Goal: Information Seeking & Learning: Learn about a topic

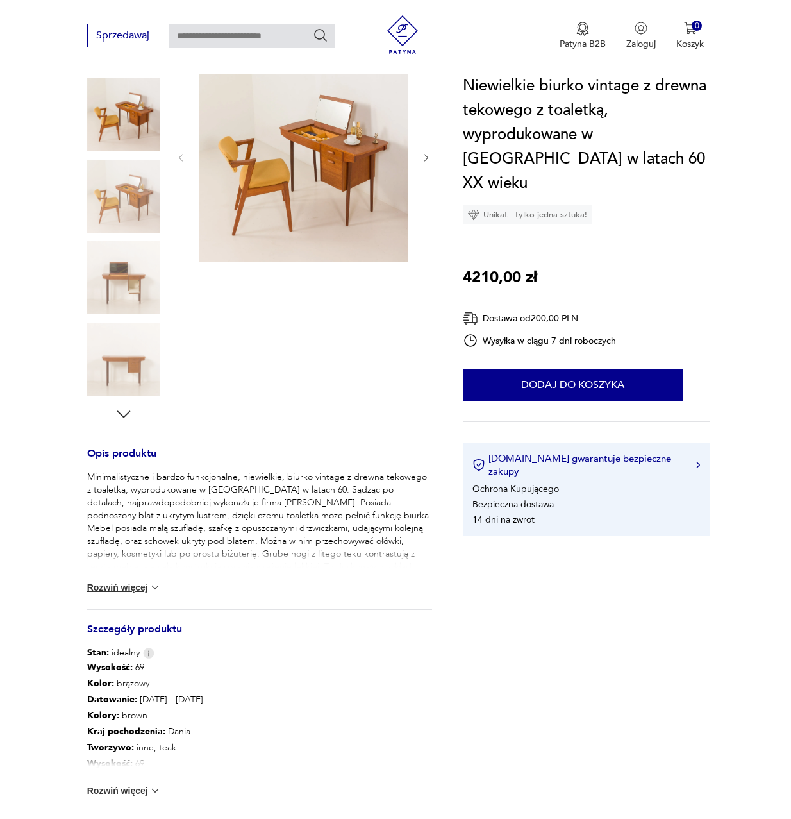
scroll to position [256, 0]
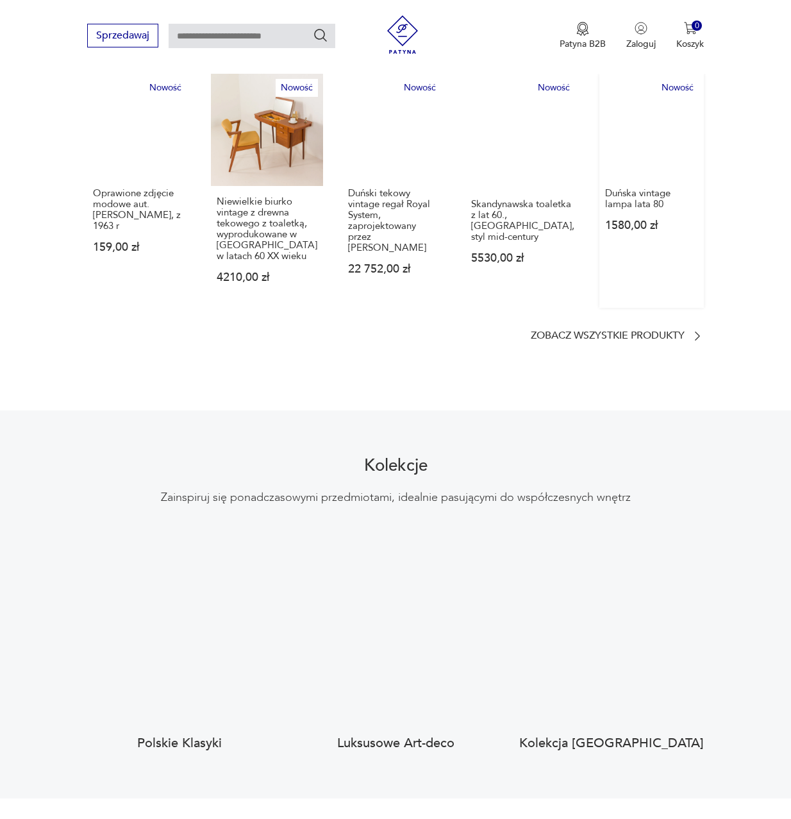
scroll to position [833, 0]
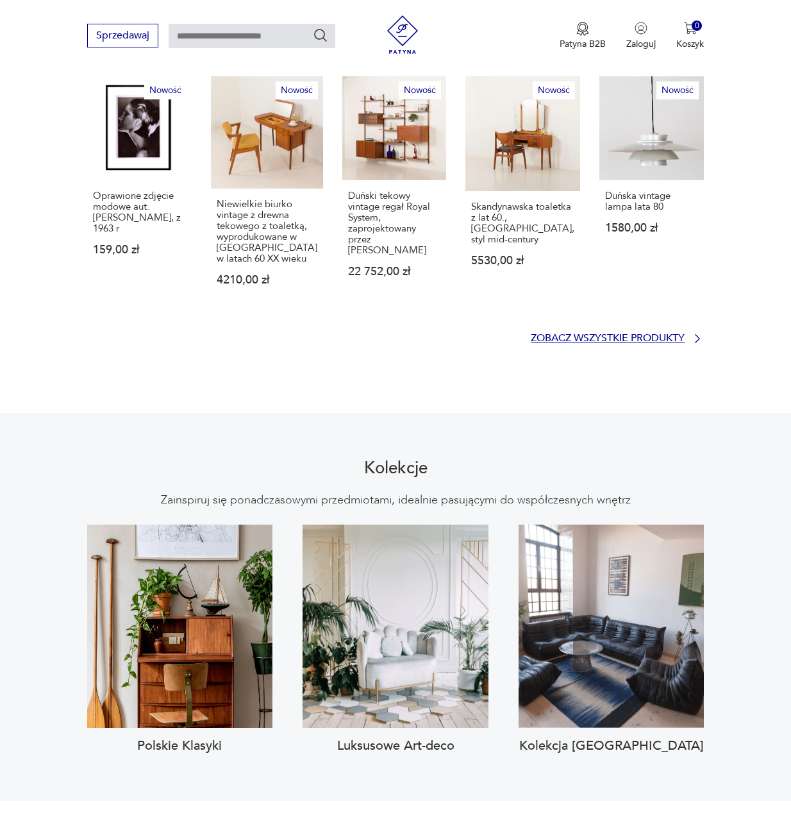
click at [692, 332] on icon at bounding box center [697, 338] width 13 height 13
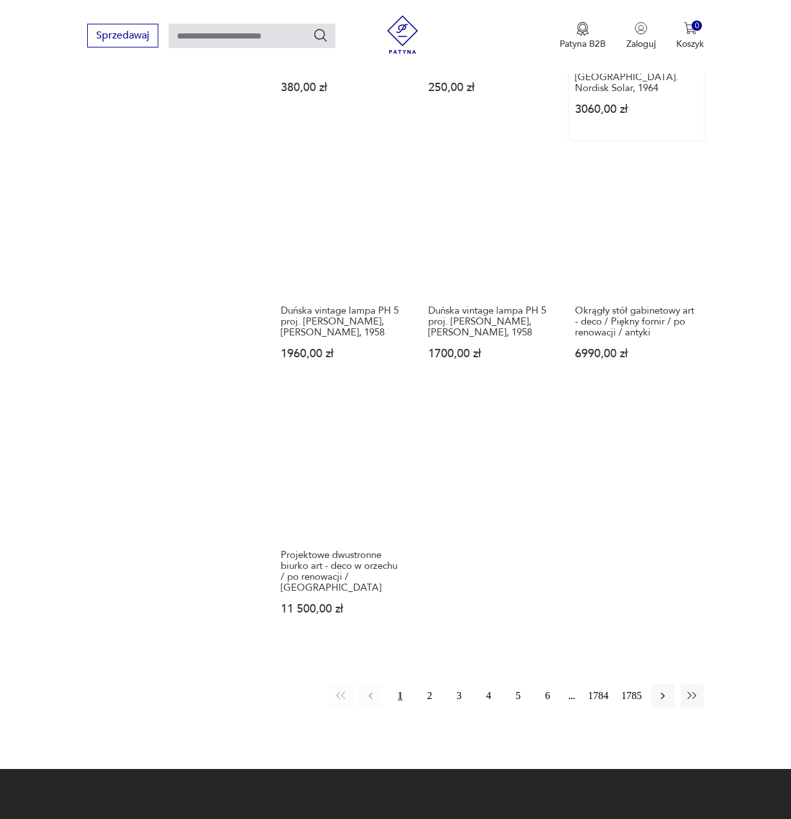
scroll to position [1275, 0]
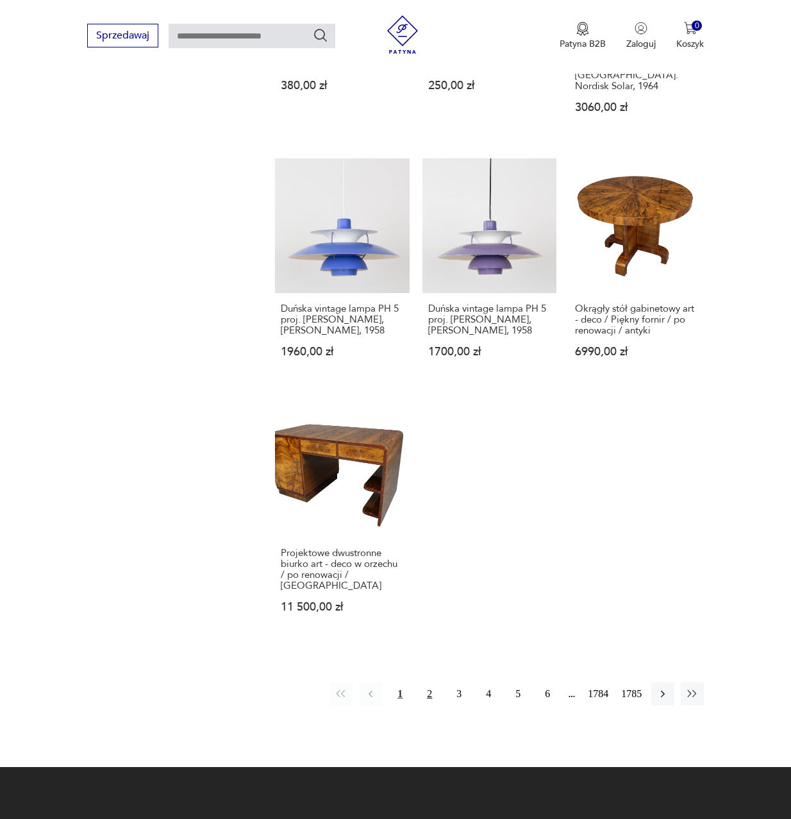
click at [431, 682] on button "2" at bounding box center [429, 693] width 23 height 23
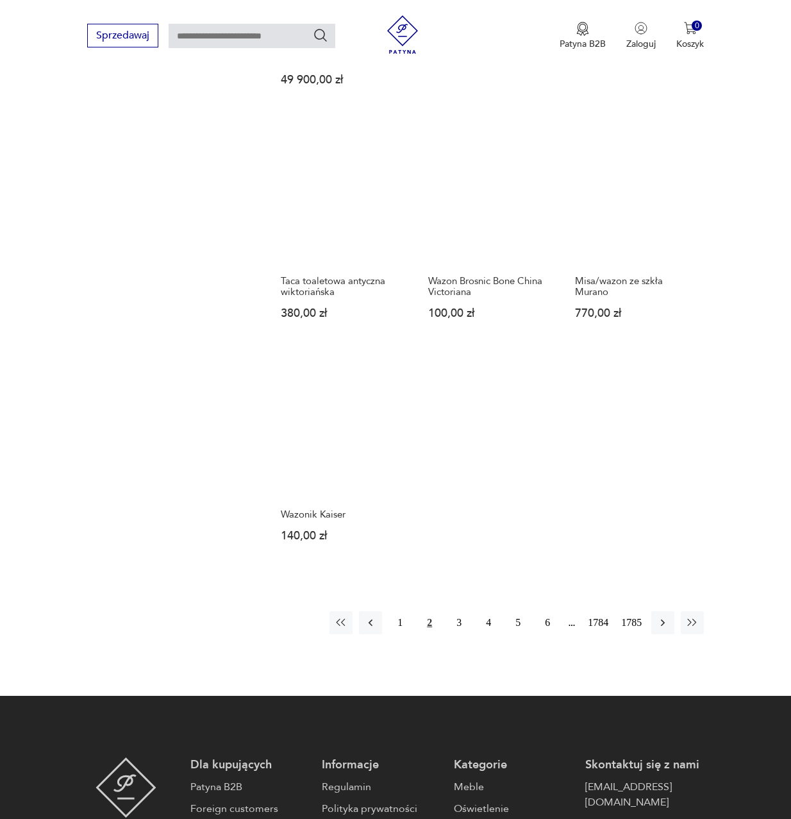
scroll to position [1256, 0]
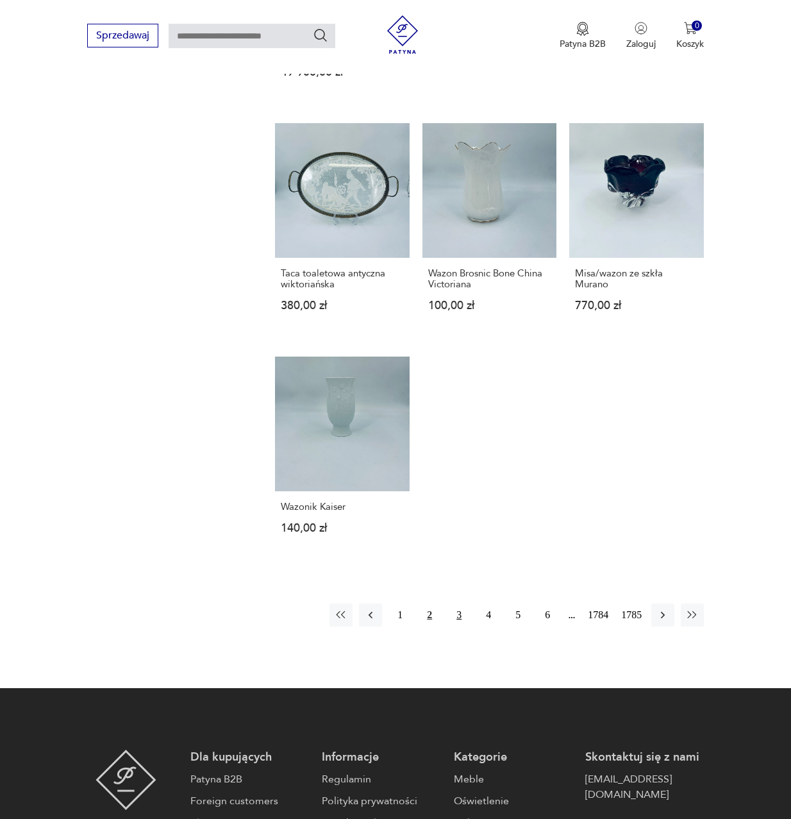
click at [461, 617] on button "3" at bounding box center [458, 614] width 23 height 23
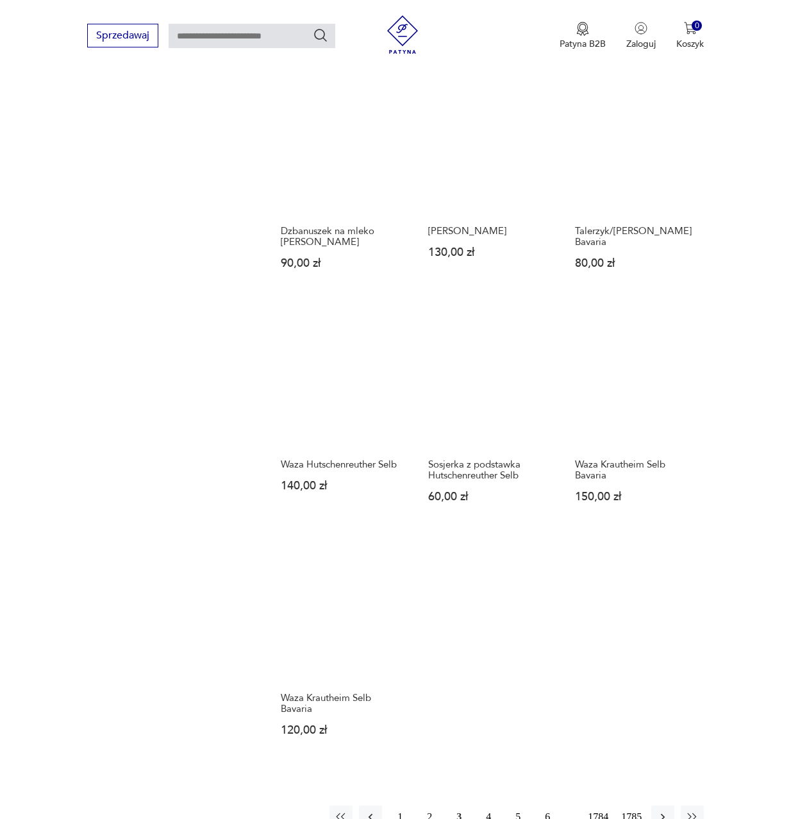
scroll to position [1192, 0]
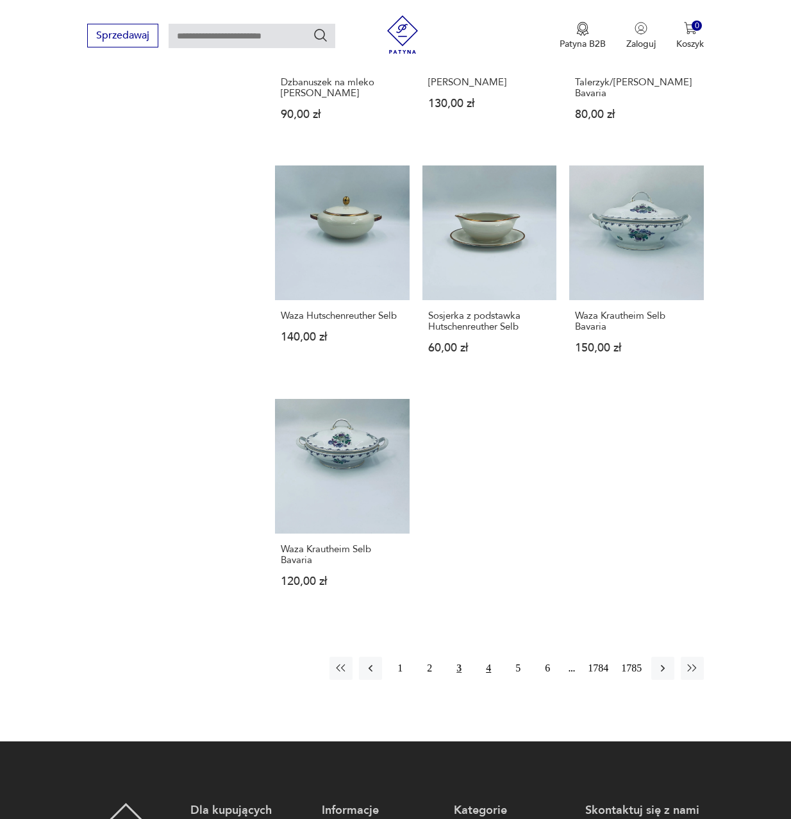
click at [486, 667] on button "4" at bounding box center [488, 668] width 23 height 23
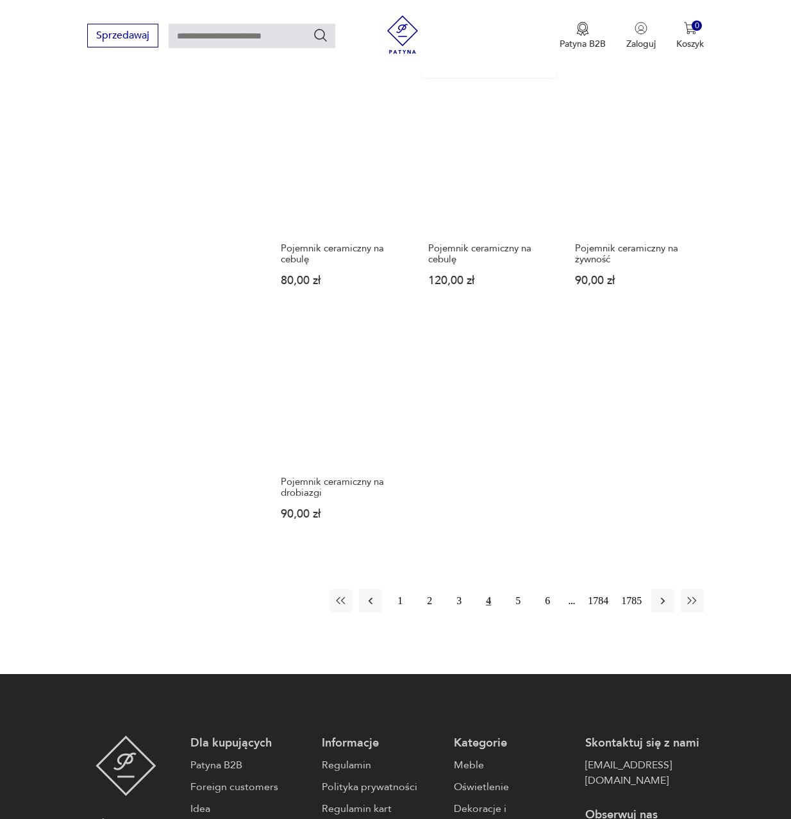
scroll to position [1256, 0]
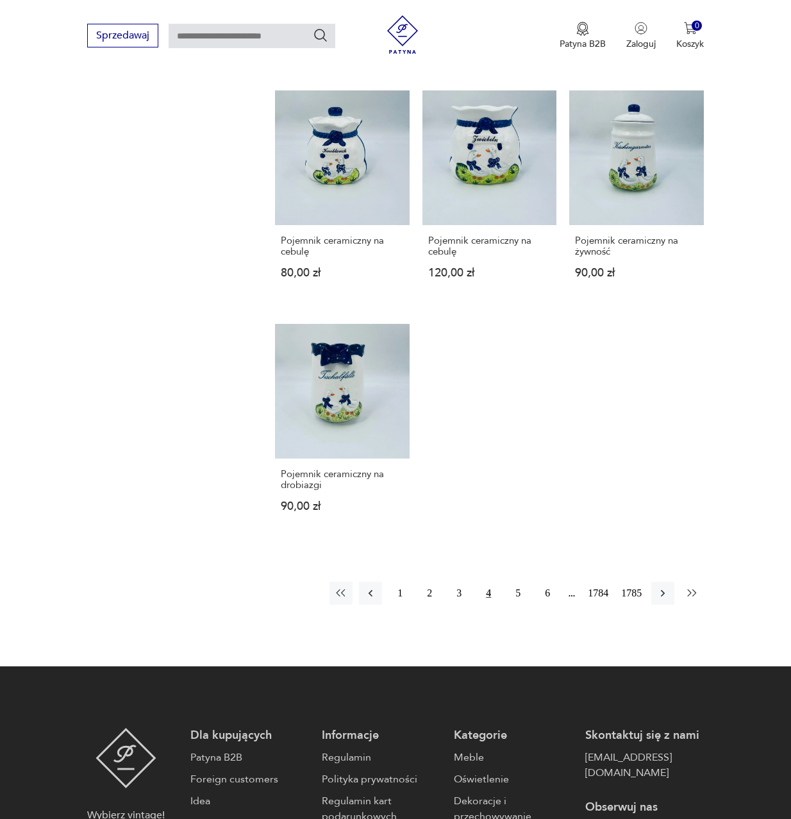
click at [691, 587] on icon "button" at bounding box center [692, 593] width 13 height 13
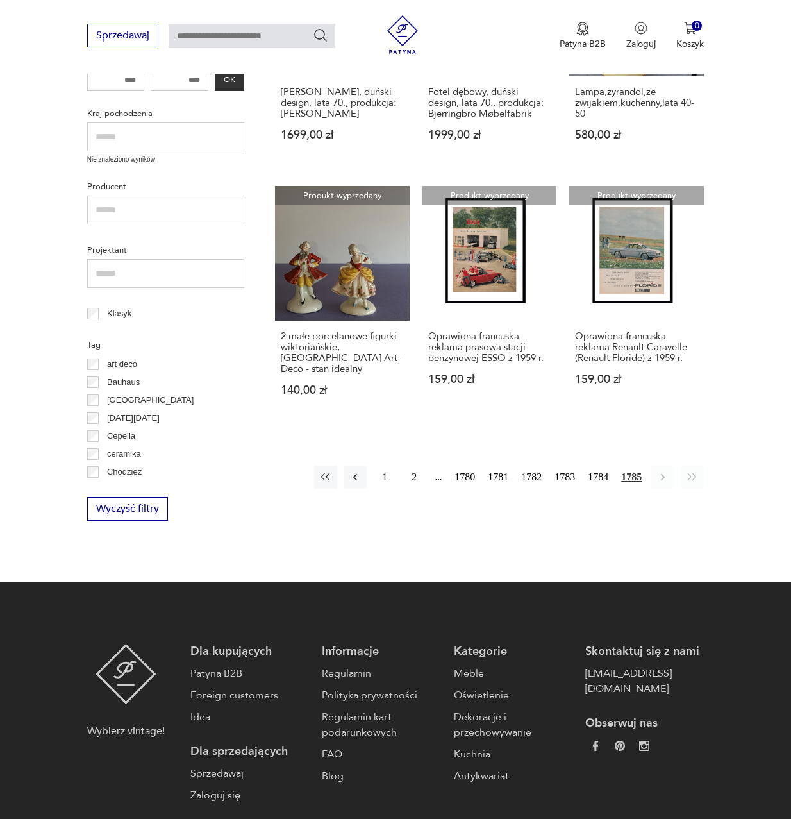
scroll to position [487, 0]
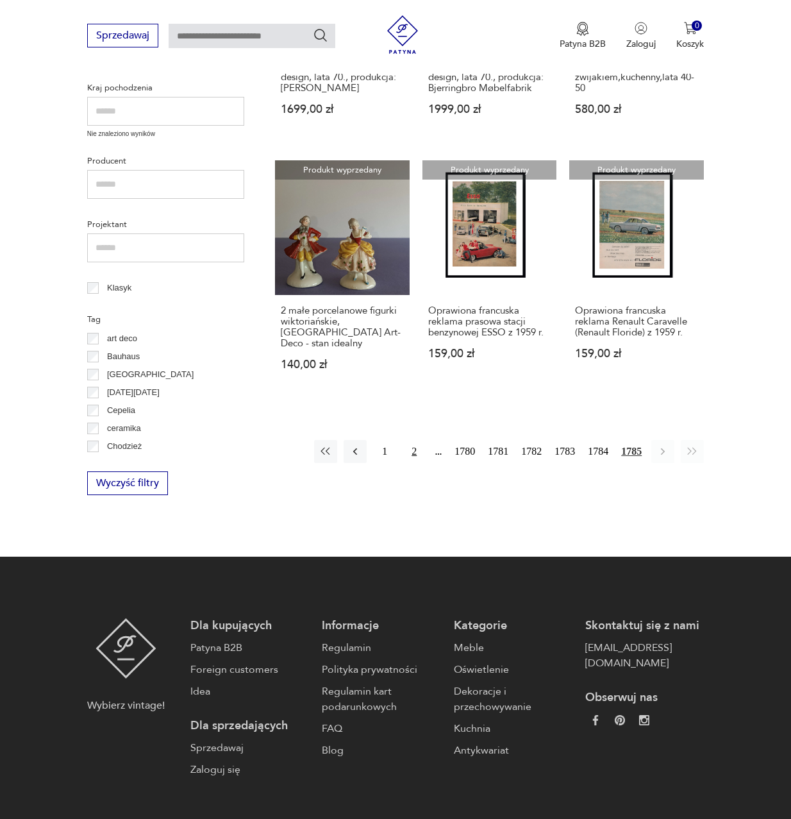
click at [417, 440] on button "2" at bounding box center [414, 451] width 23 height 23
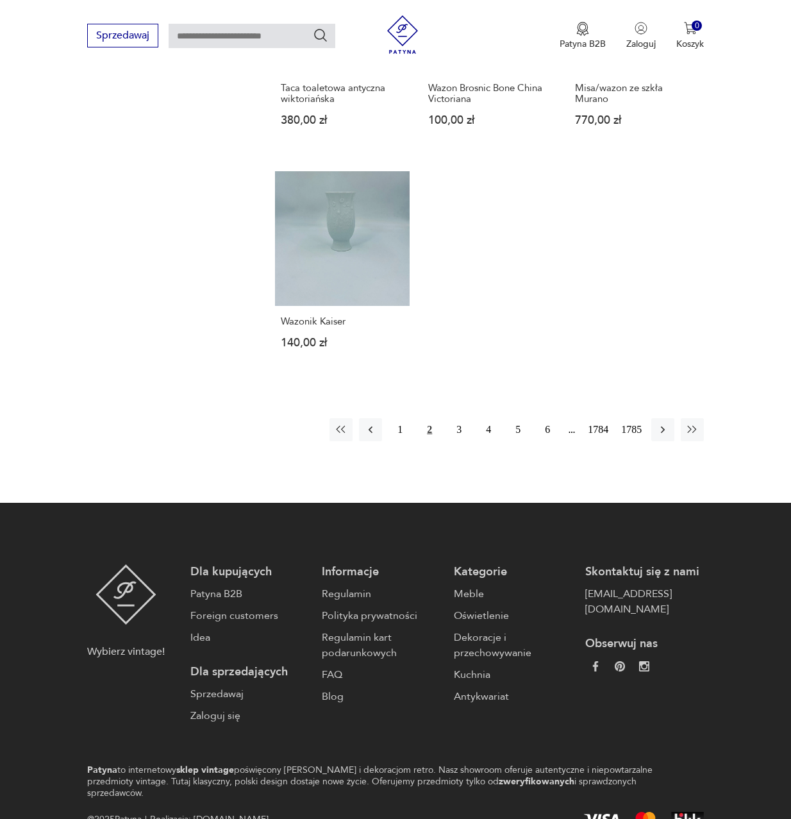
scroll to position [1448, 0]
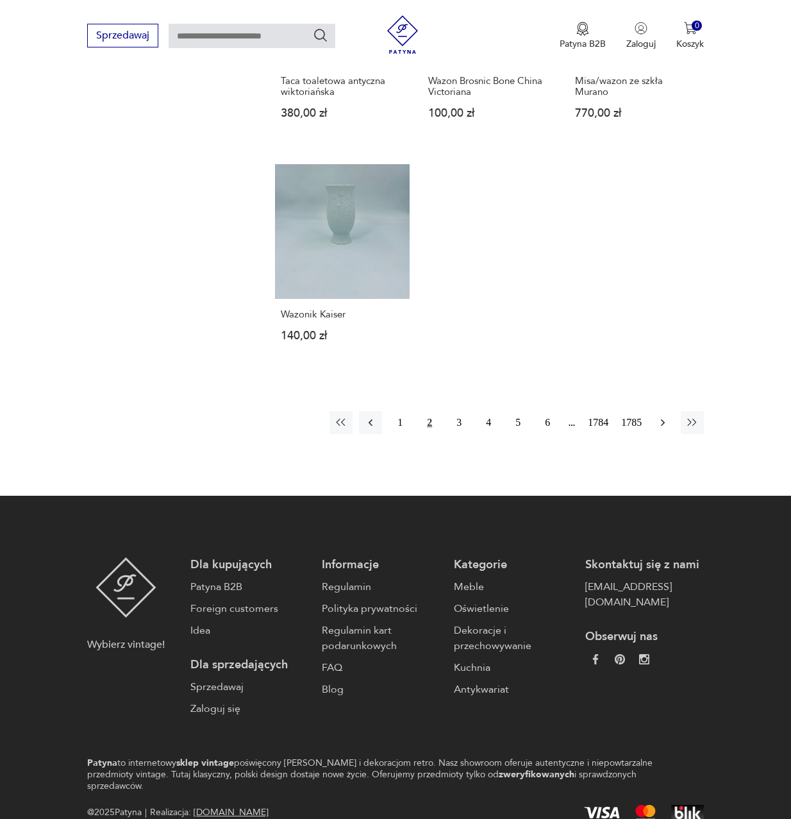
click at [665, 422] on icon "button" at bounding box center [663, 422] width 13 height 13
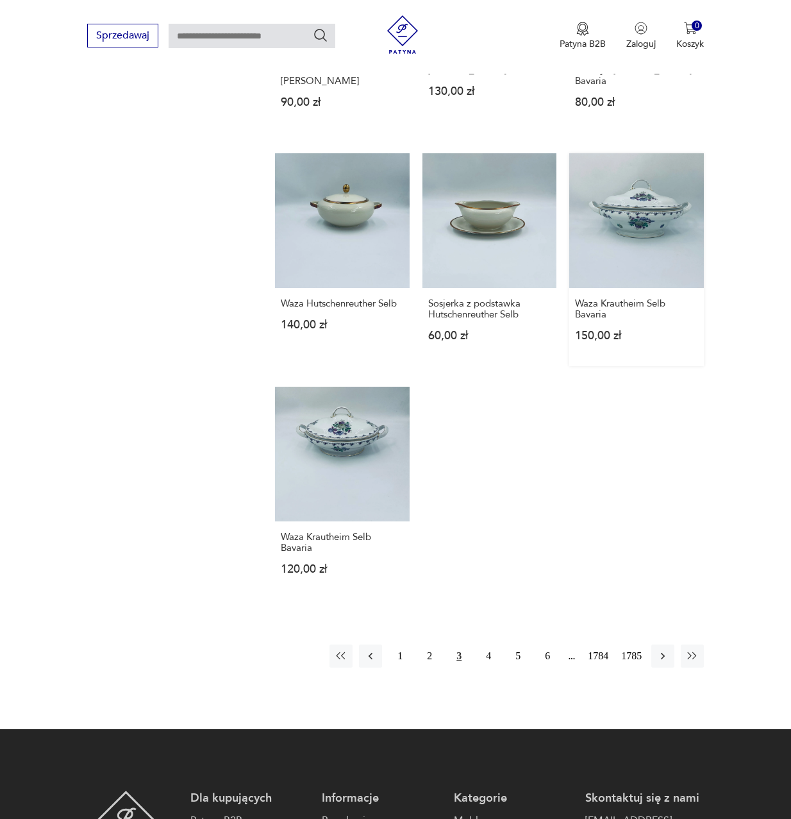
scroll to position [1320, 0]
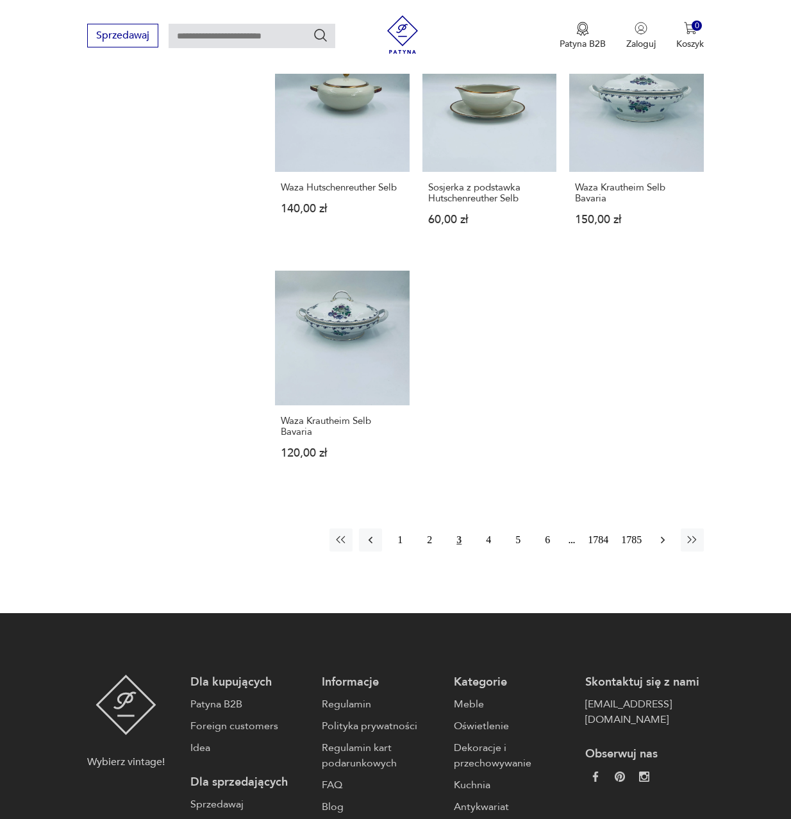
click at [664, 544] on icon "button" at bounding box center [663, 539] width 13 height 13
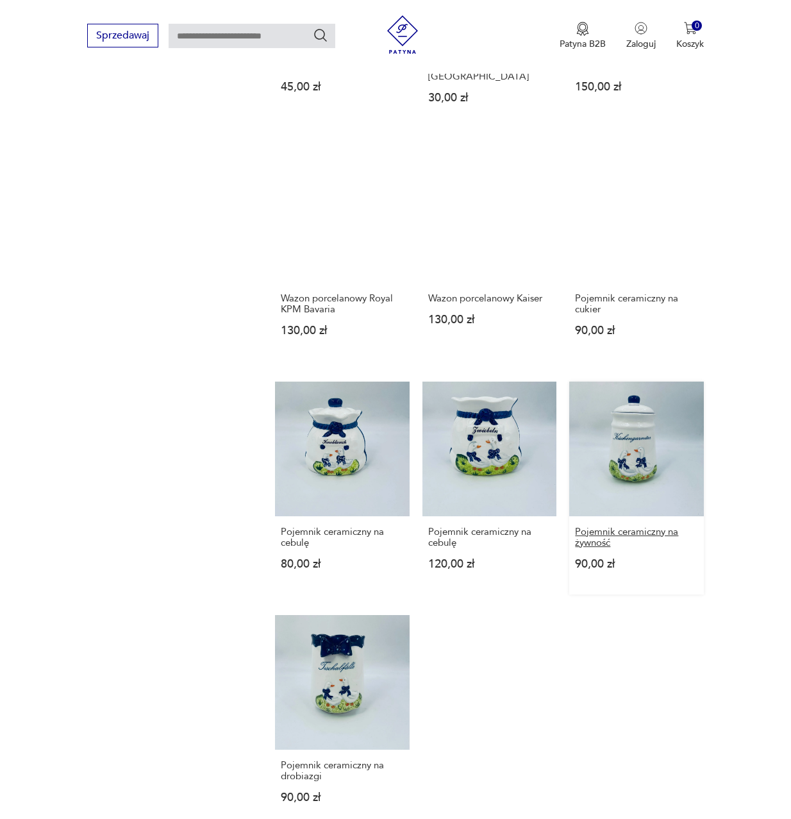
scroll to position [1256, 0]
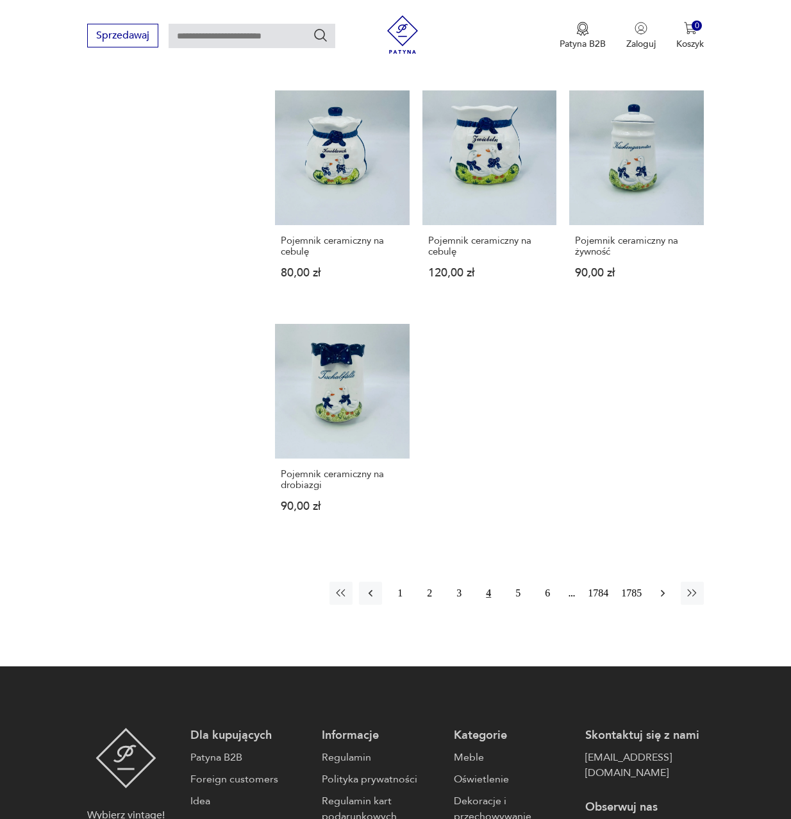
click at [665, 587] on icon "button" at bounding box center [663, 593] width 13 height 13
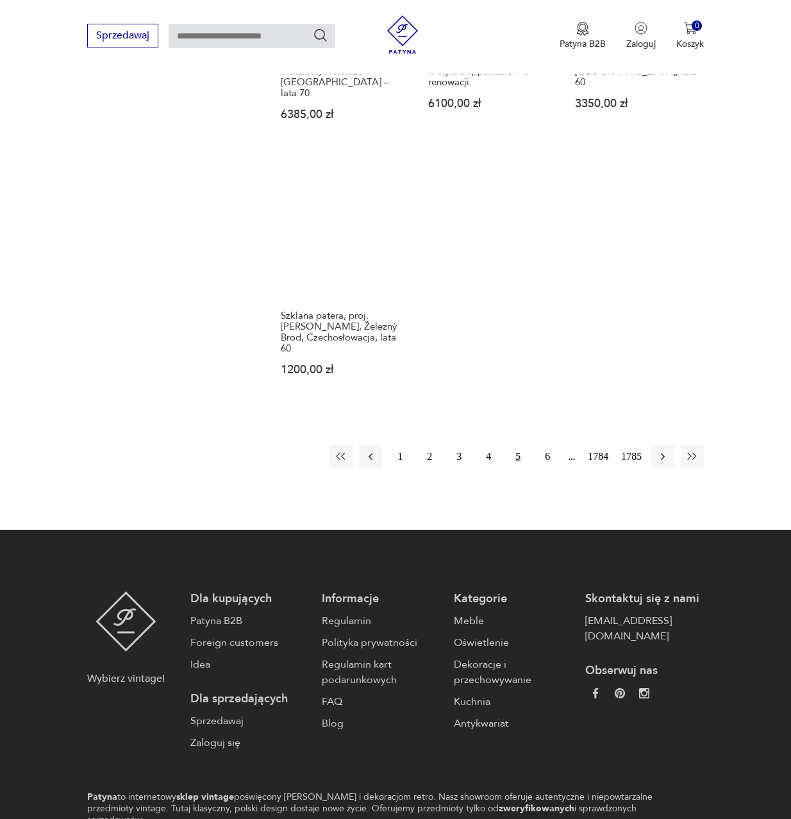
scroll to position [1577, 0]
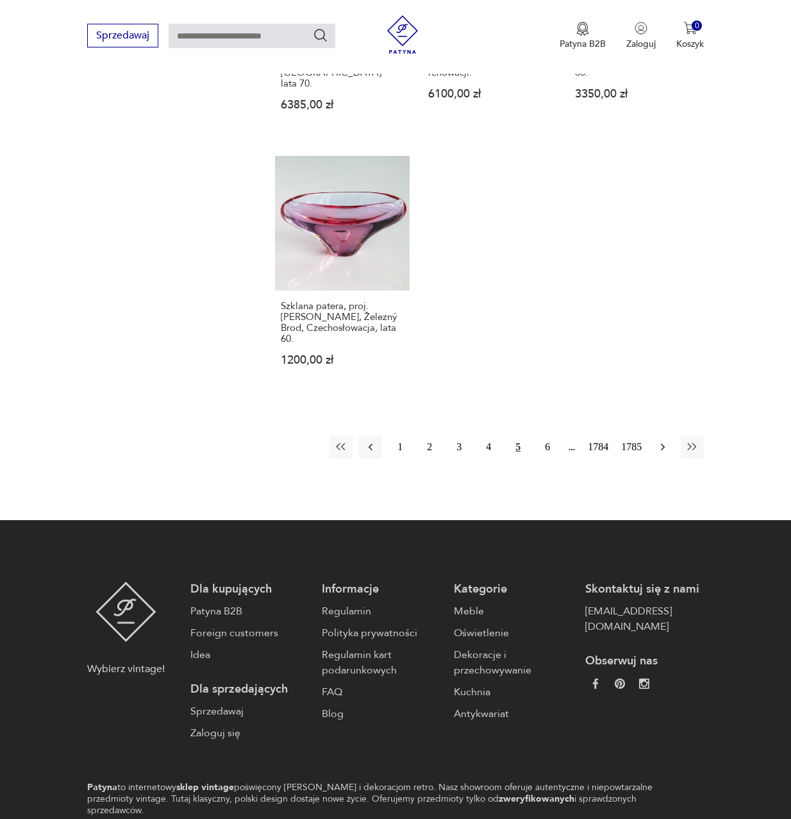
click at [658, 440] on icon "button" at bounding box center [663, 446] width 13 height 13
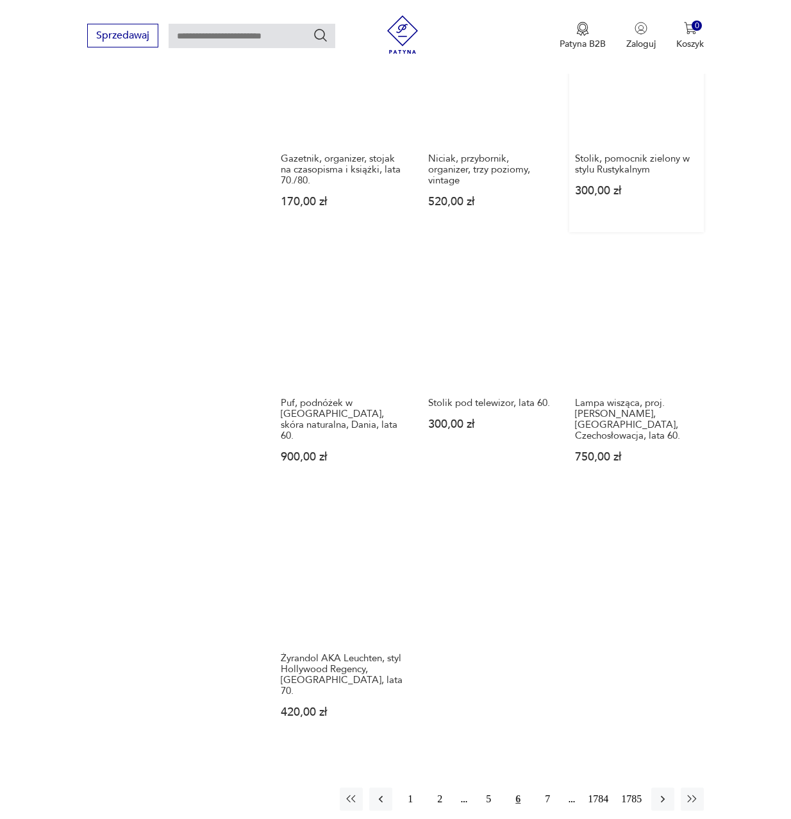
scroll to position [1448, 0]
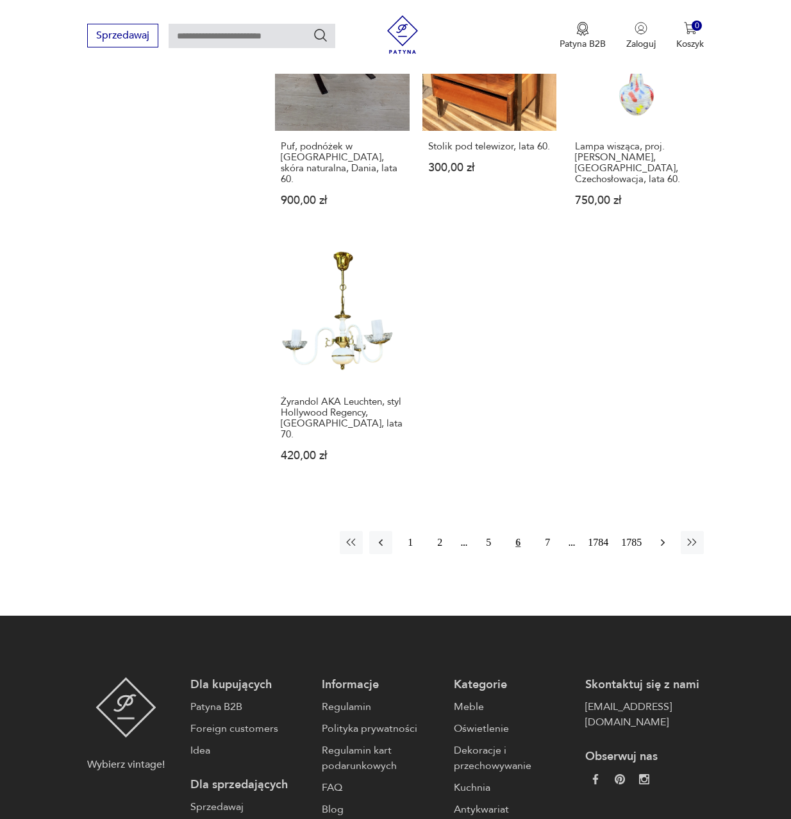
click at [666, 536] on icon "button" at bounding box center [663, 542] width 13 height 13
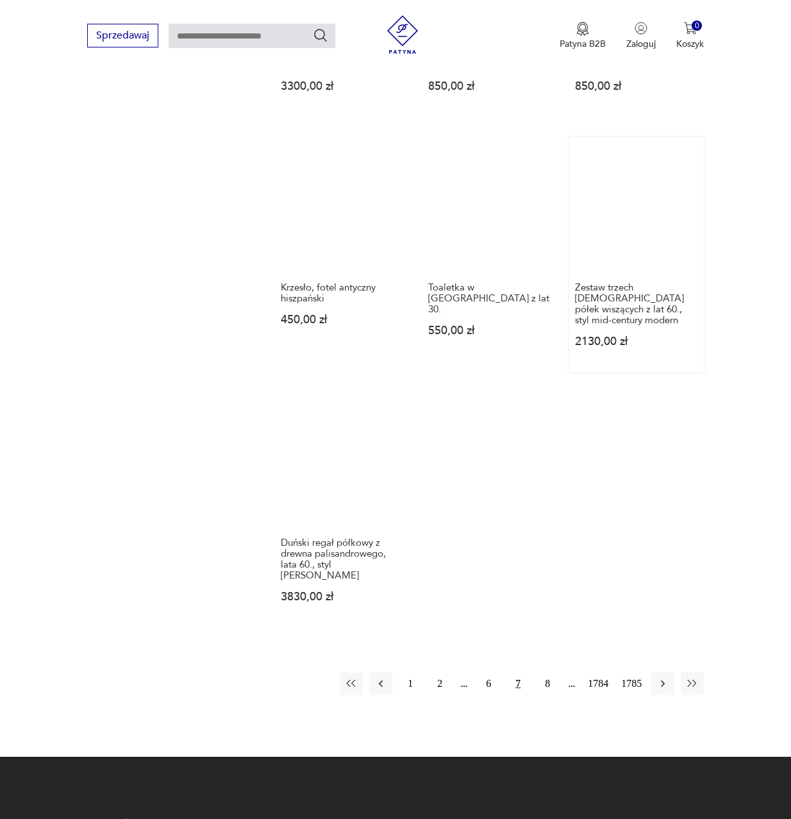
scroll to position [1256, 0]
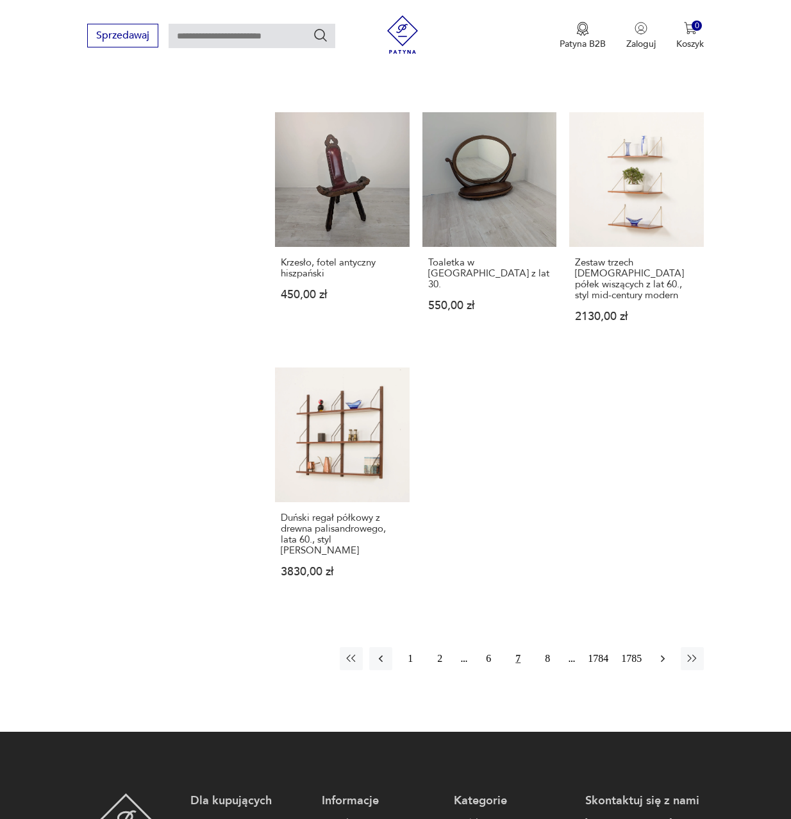
click at [657, 652] on icon "button" at bounding box center [663, 658] width 13 height 13
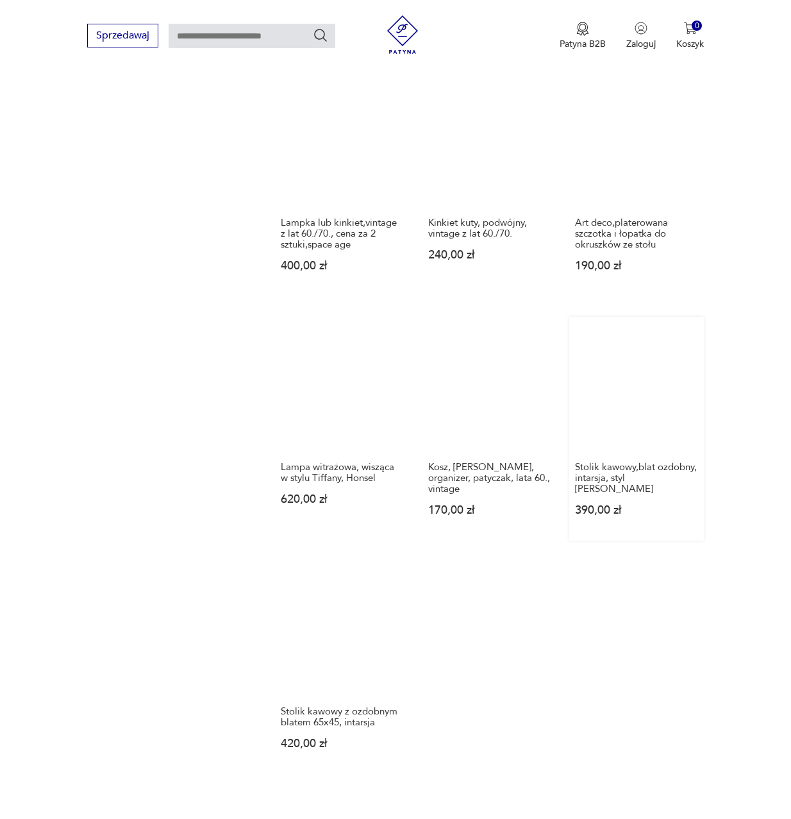
scroll to position [1256, 0]
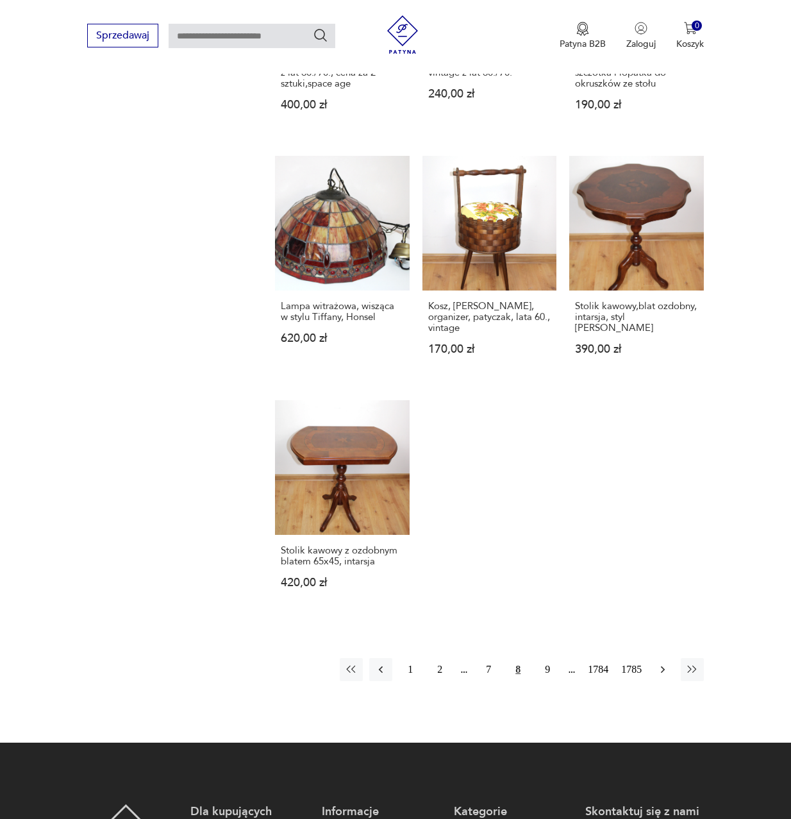
click at [666, 663] on icon "button" at bounding box center [663, 669] width 13 height 13
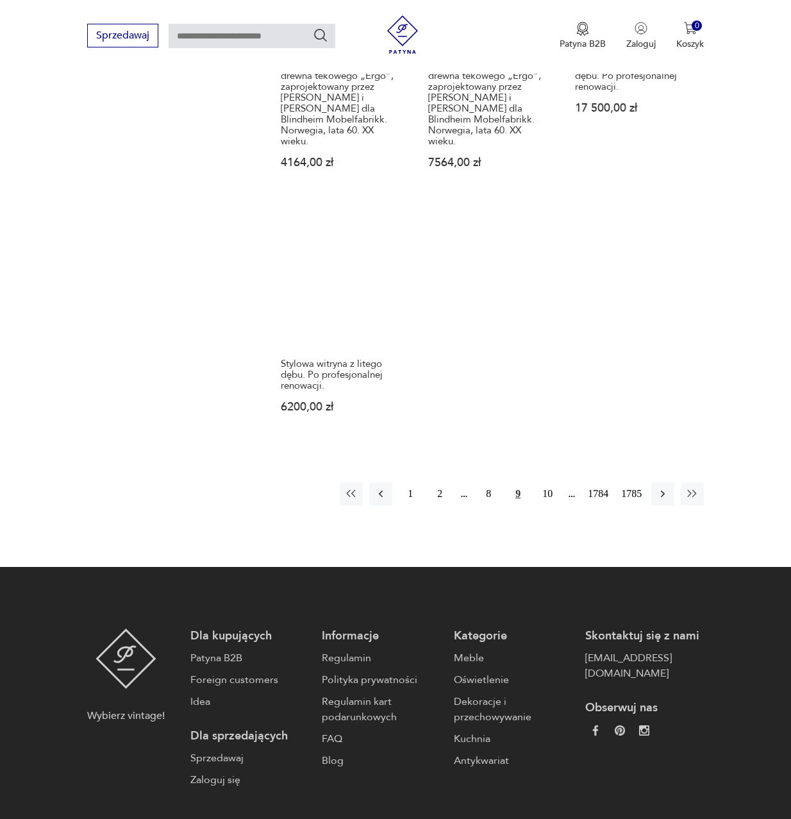
scroll to position [1512, 0]
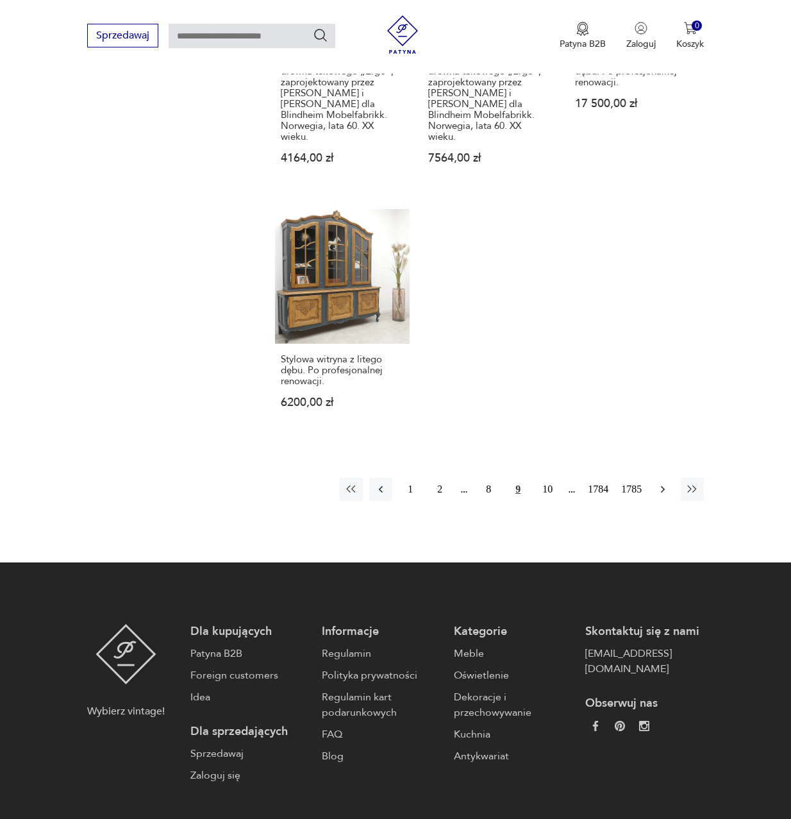
click at [658, 483] on icon "button" at bounding box center [663, 489] width 13 height 13
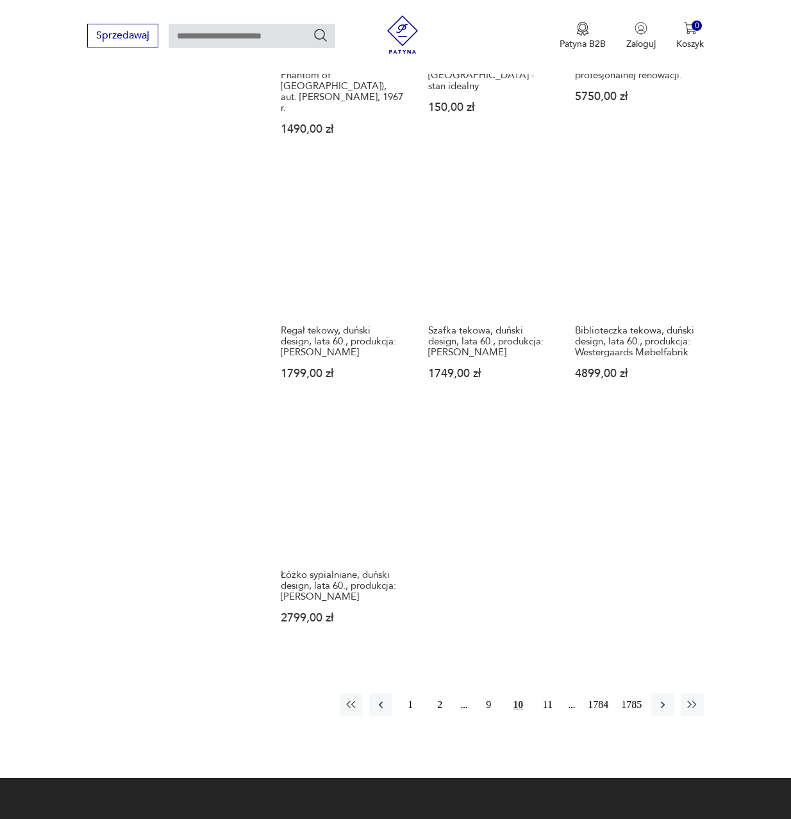
scroll to position [1256, 0]
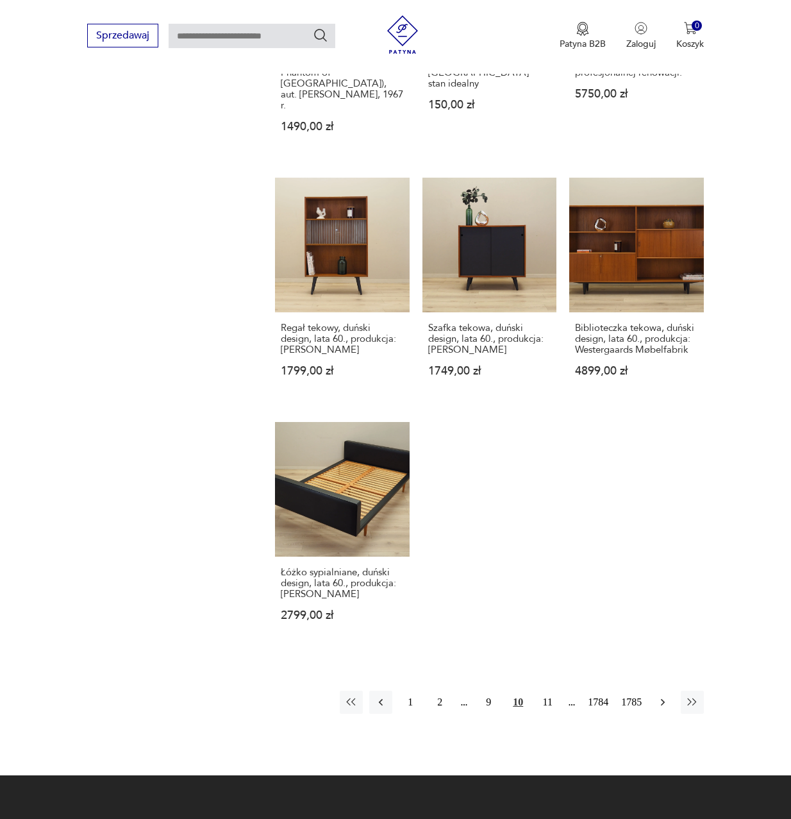
click at [667, 696] on icon "button" at bounding box center [663, 702] width 13 height 13
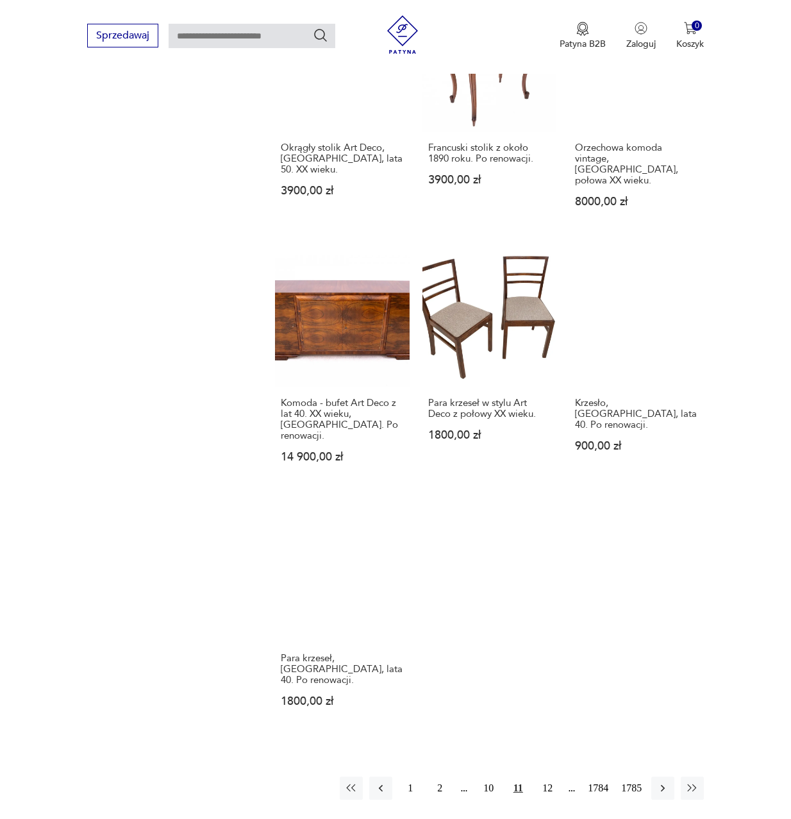
scroll to position [1448, 0]
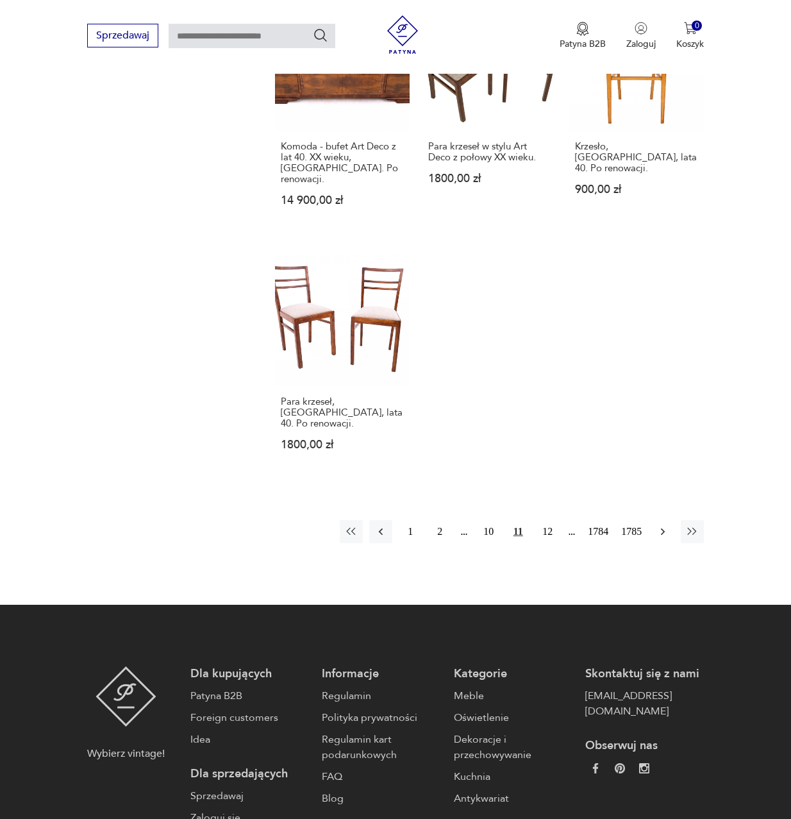
click at [663, 520] on button "button" at bounding box center [662, 531] width 23 height 23
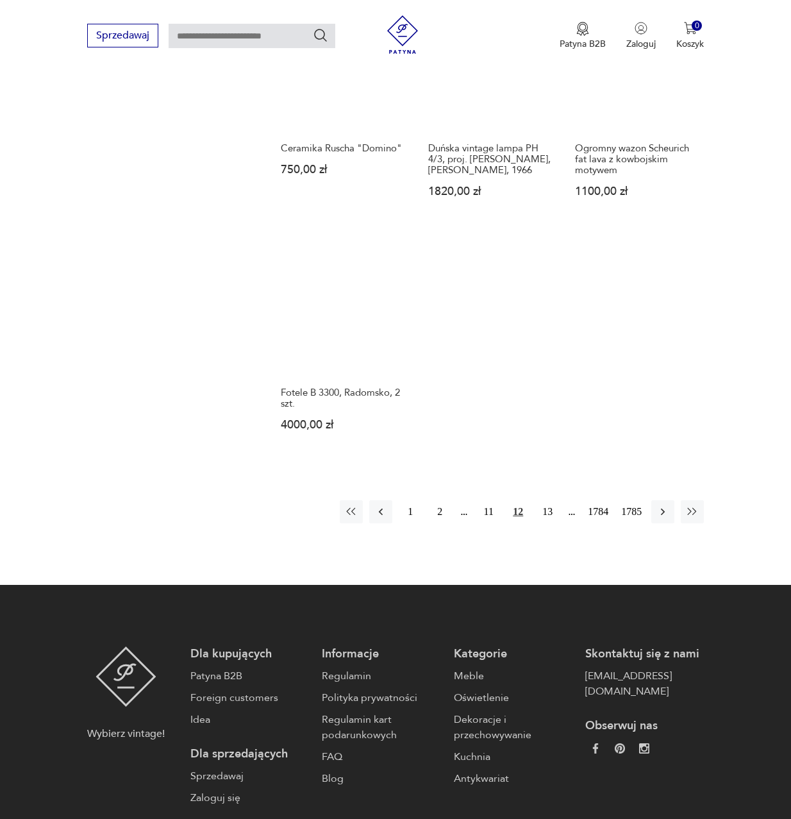
scroll to position [1448, 0]
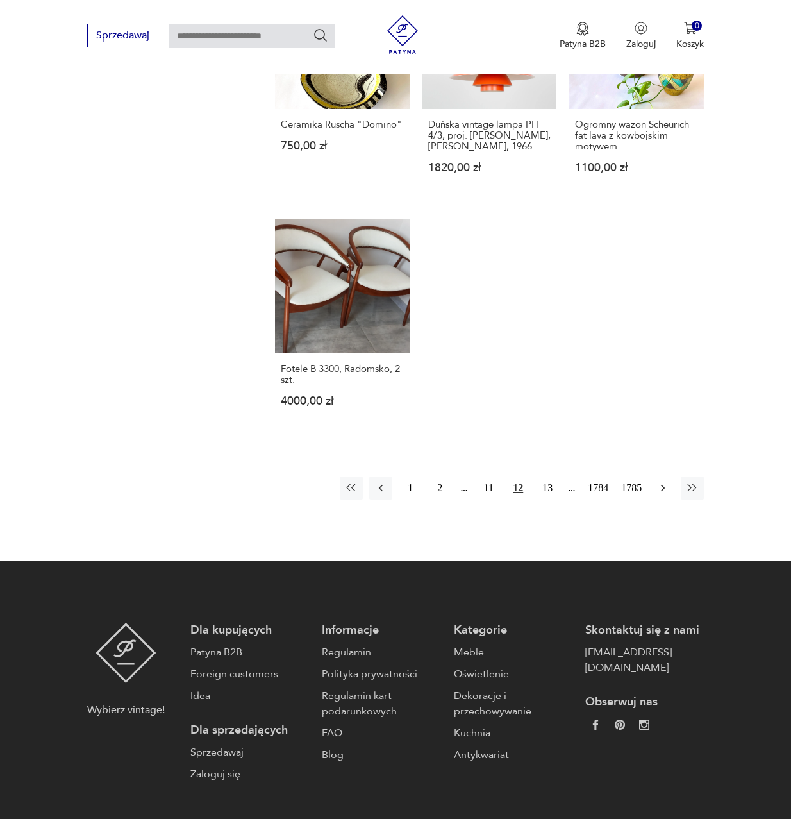
click at [664, 481] on icon "button" at bounding box center [663, 487] width 13 height 13
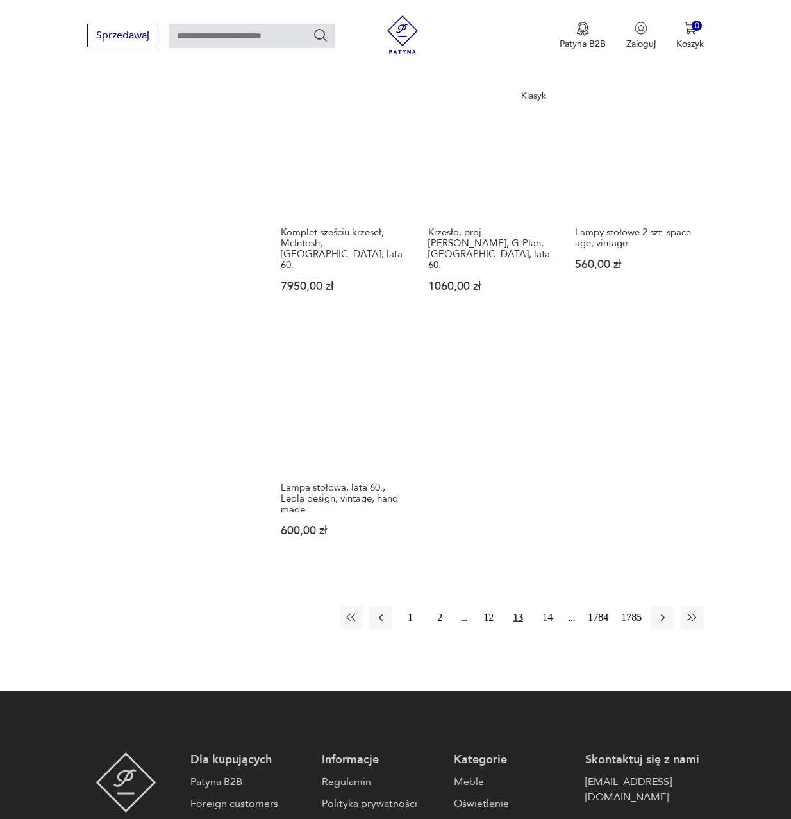
scroll to position [1320, 0]
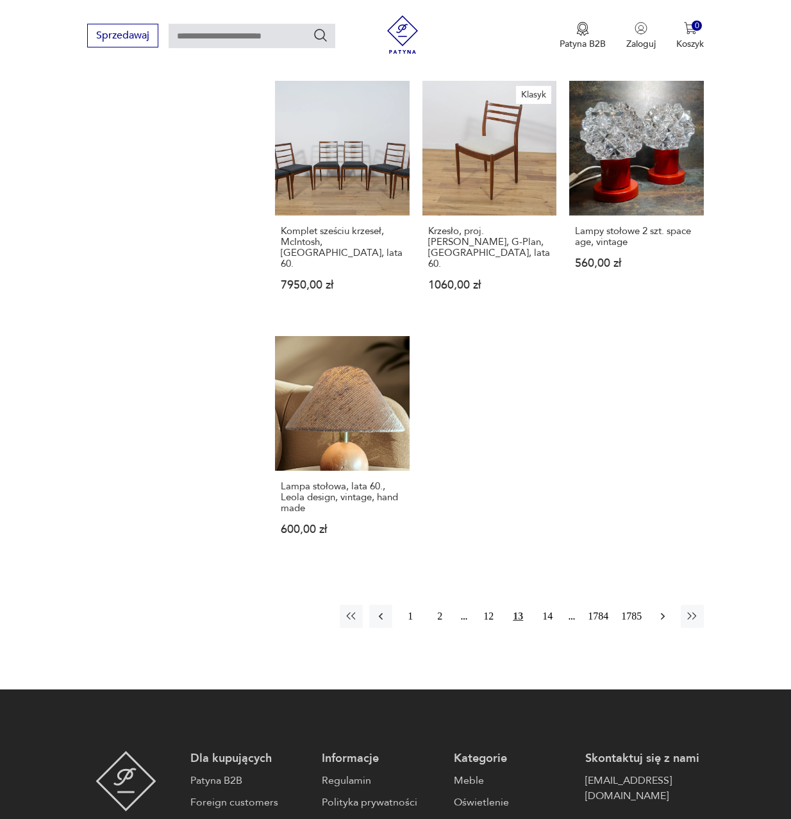
click at [655, 605] on button "button" at bounding box center [662, 616] width 23 height 23
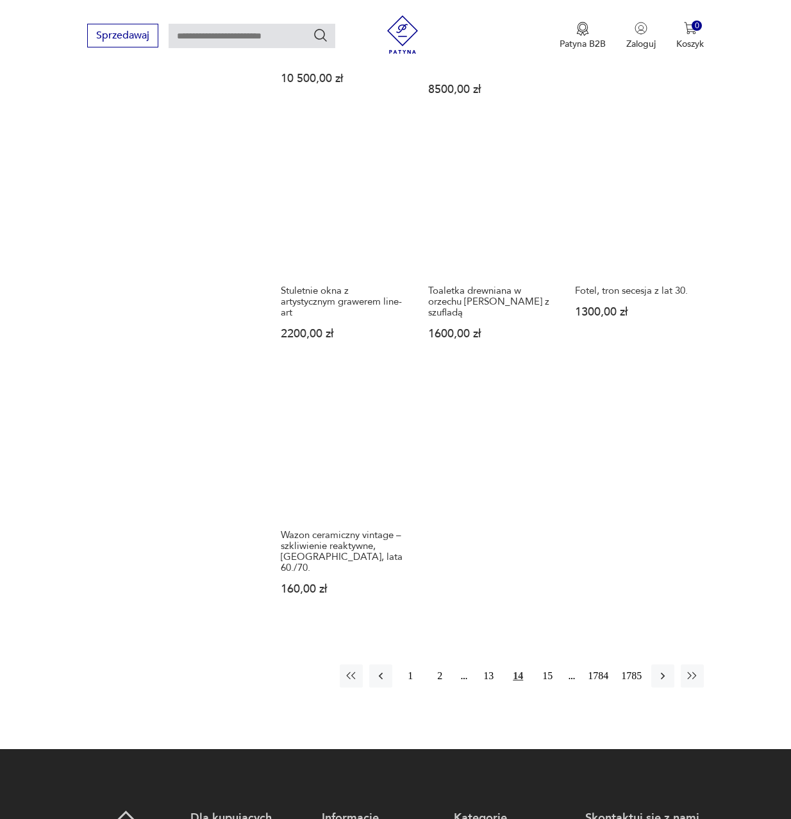
scroll to position [1577, 0]
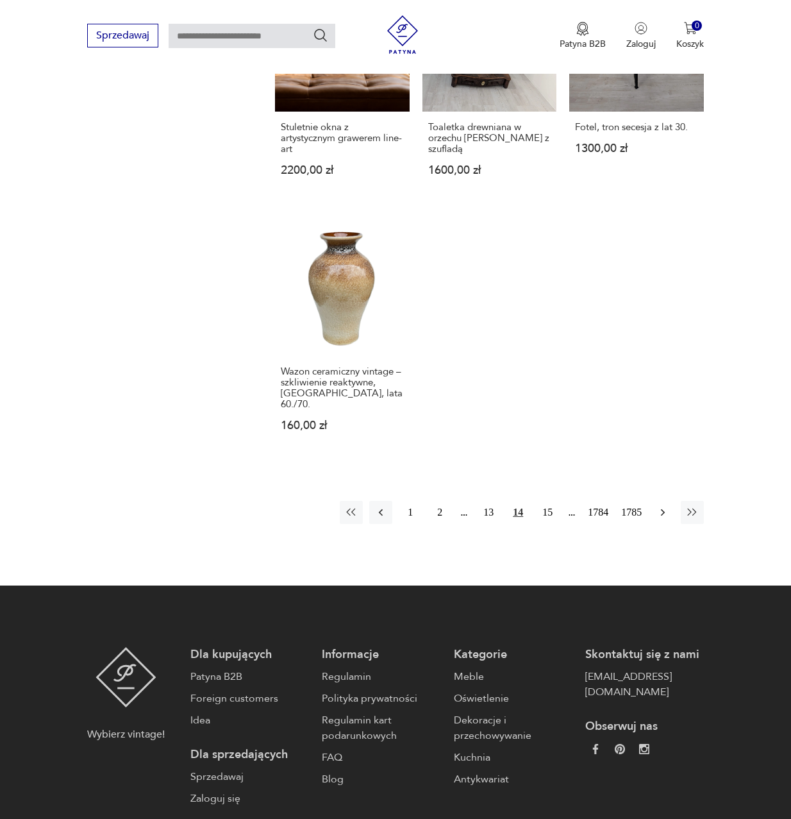
click at [658, 506] on icon "button" at bounding box center [663, 512] width 13 height 13
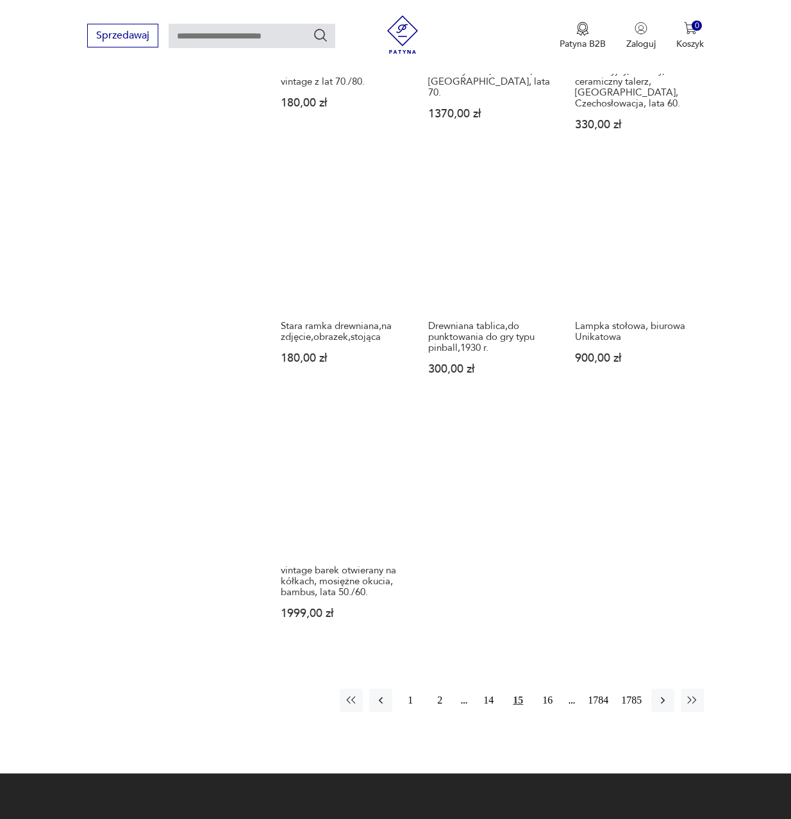
scroll to position [1320, 0]
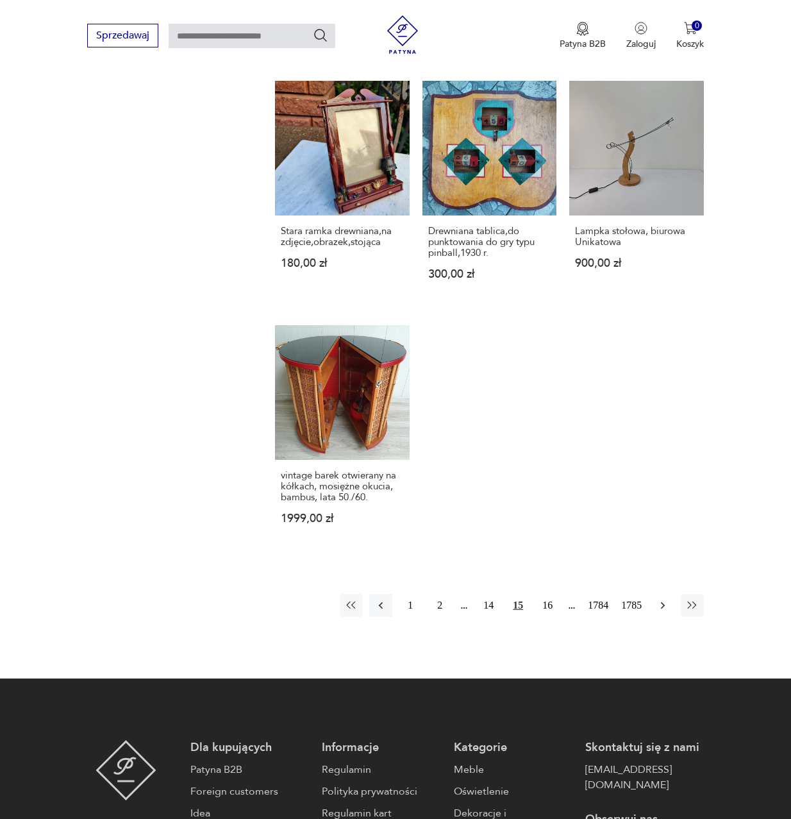
click at [659, 599] on icon "button" at bounding box center [663, 605] width 13 height 13
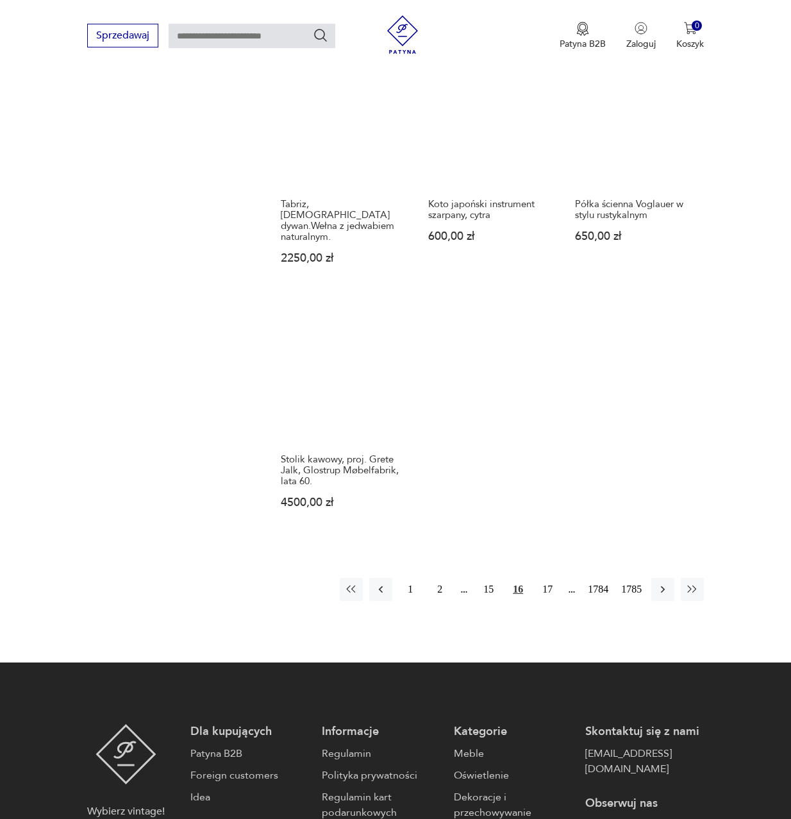
scroll to position [1320, 0]
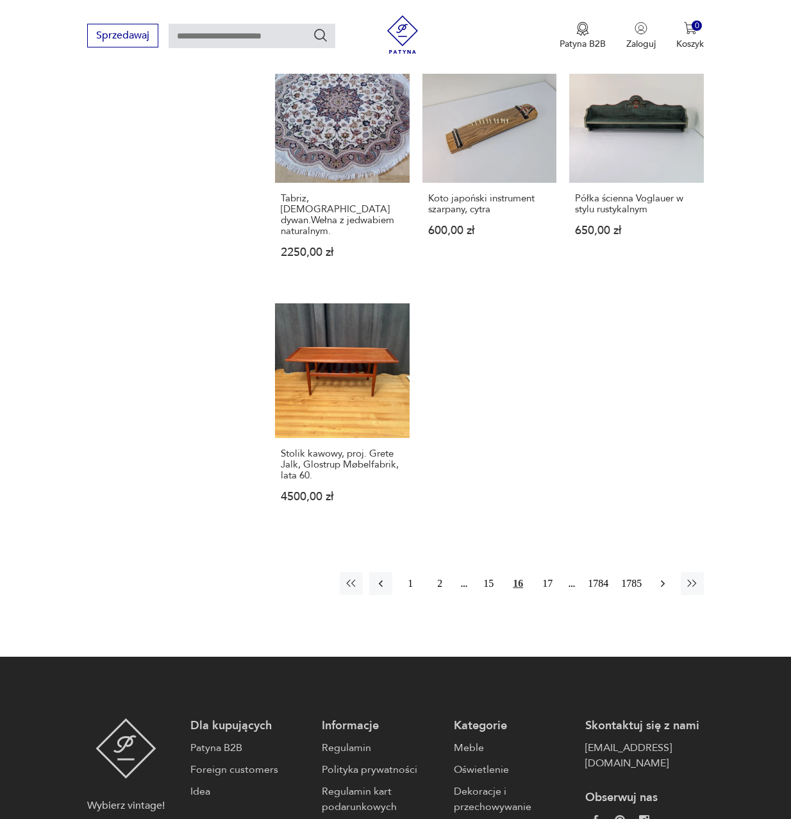
click at [661, 577] on icon "button" at bounding box center [663, 583] width 13 height 13
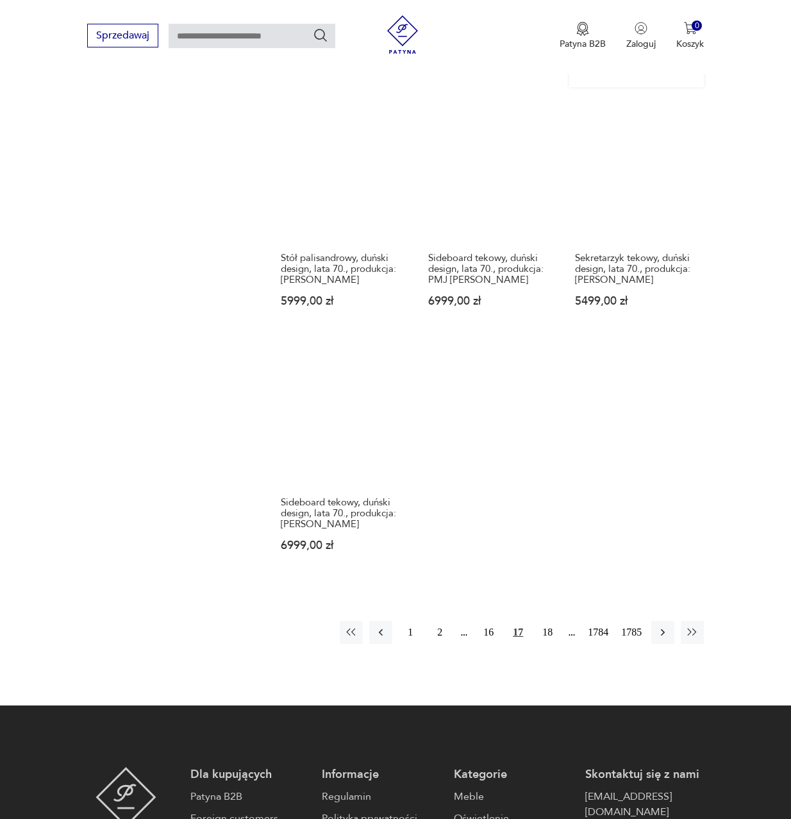
scroll to position [1320, 0]
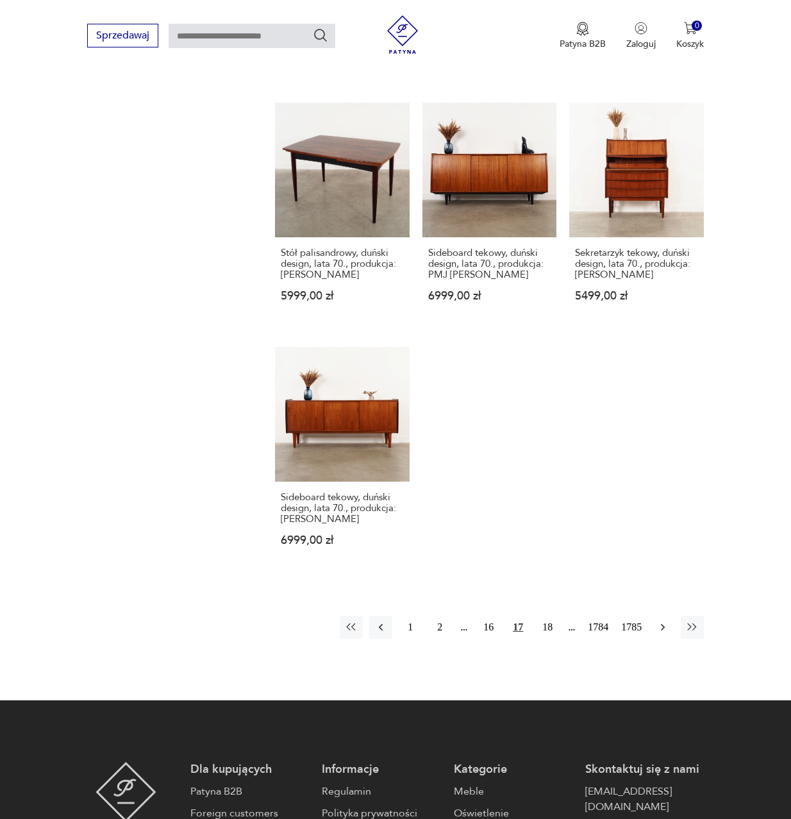
click at [662, 615] on button "button" at bounding box center [662, 626] width 23 height 23
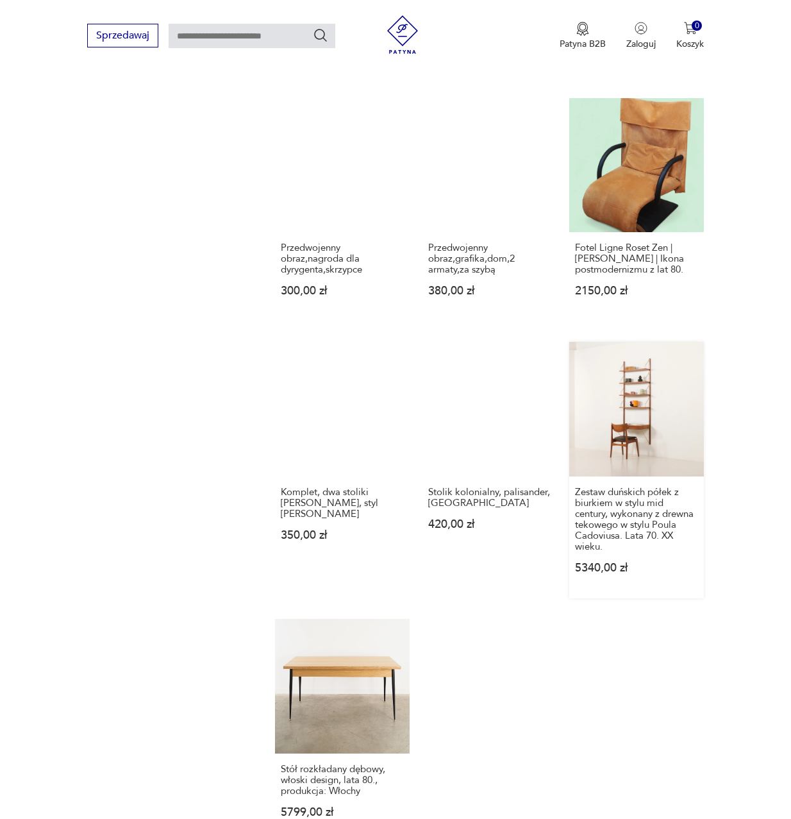
scroll to position [1256, 0]
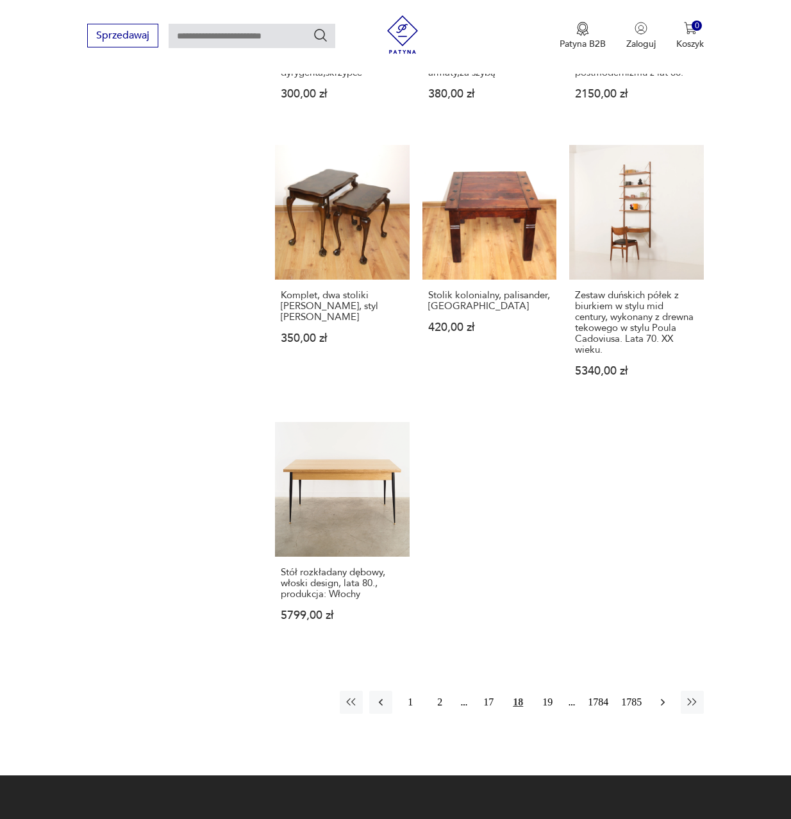
click at [660, 696] on icon "button" at bounding box center [663, 702] width 13 height 13
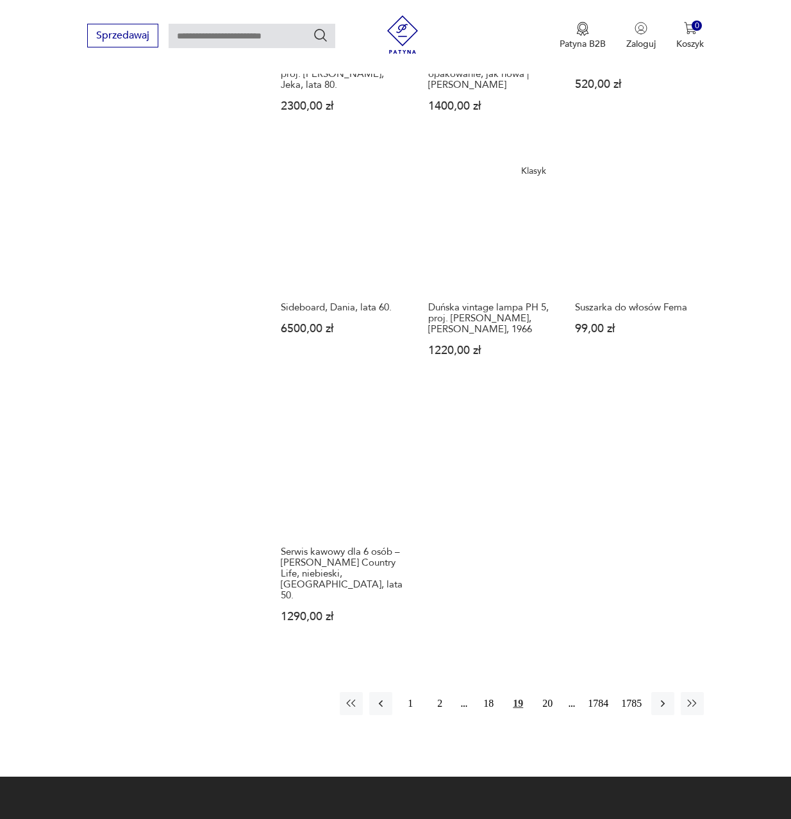
scroll to position [1320, 0]
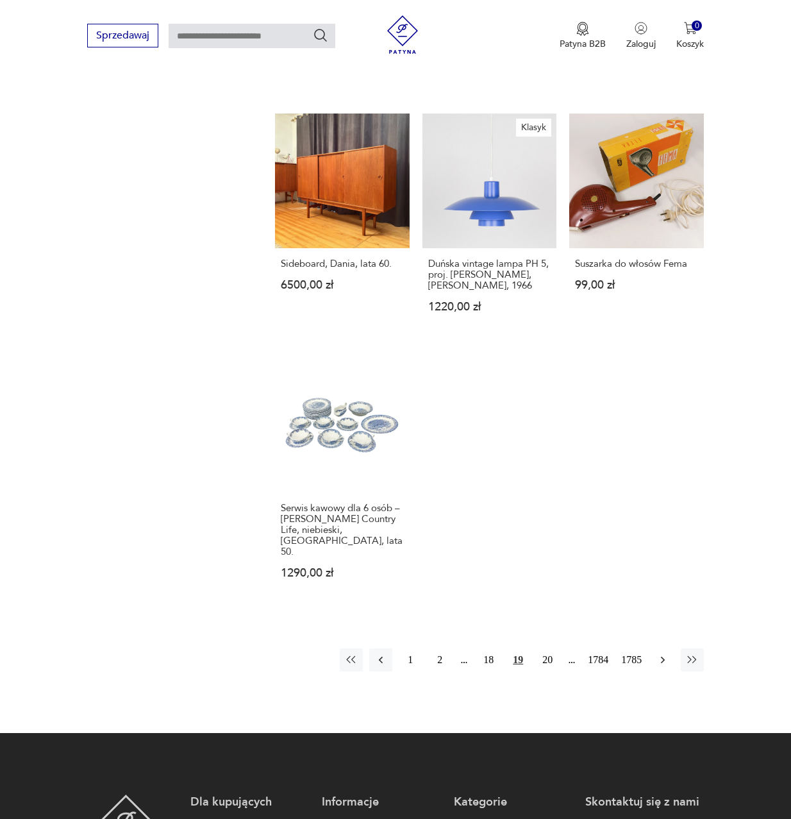
click at [667, 653] on icon "button" at bounding box center [663, 659] width 13 height 13
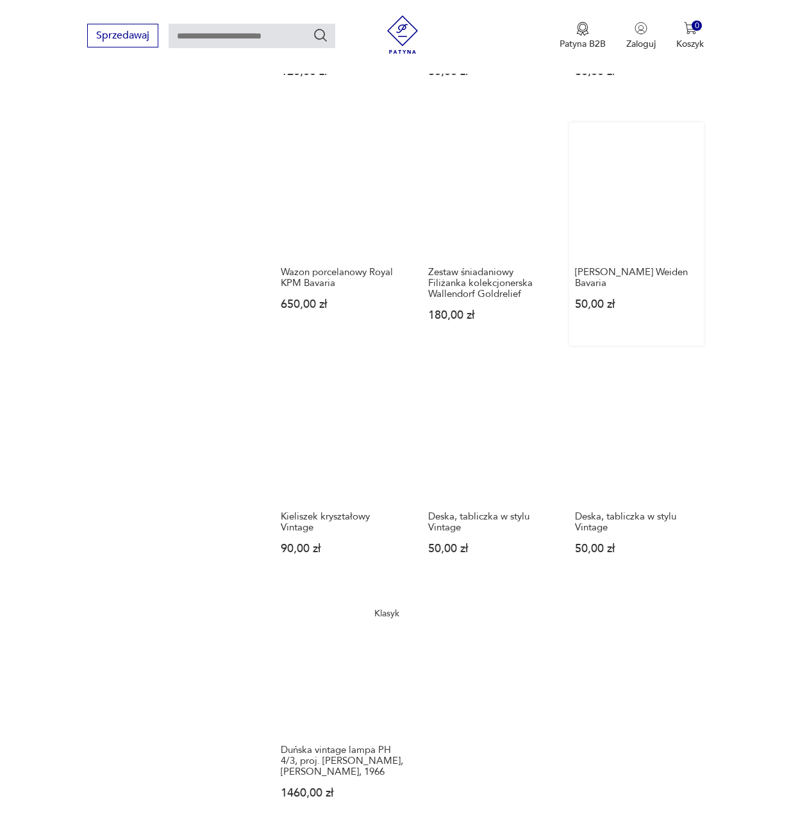
scroll to position [1192, 0]
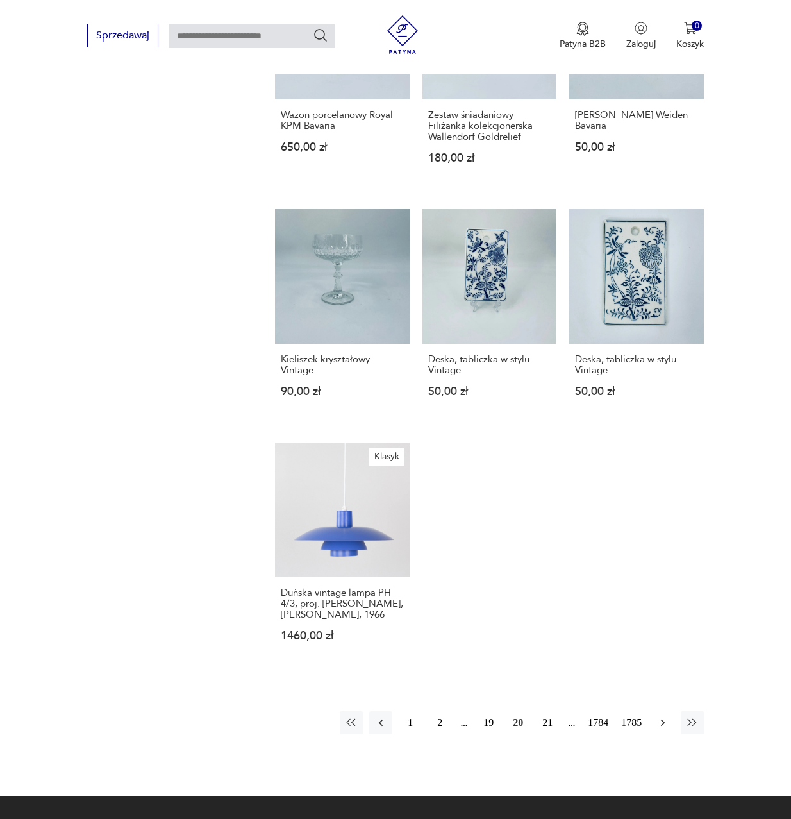
click at [659, 716] on icon "button" at bounding box center [663, 722] width 13 height 13
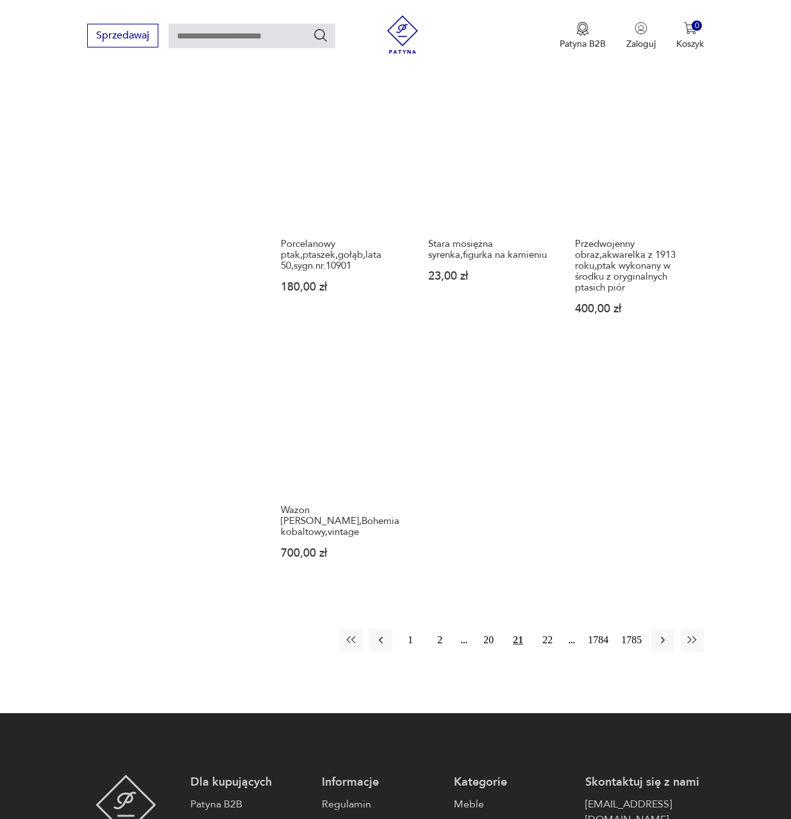
scroll to position [1384, 0]
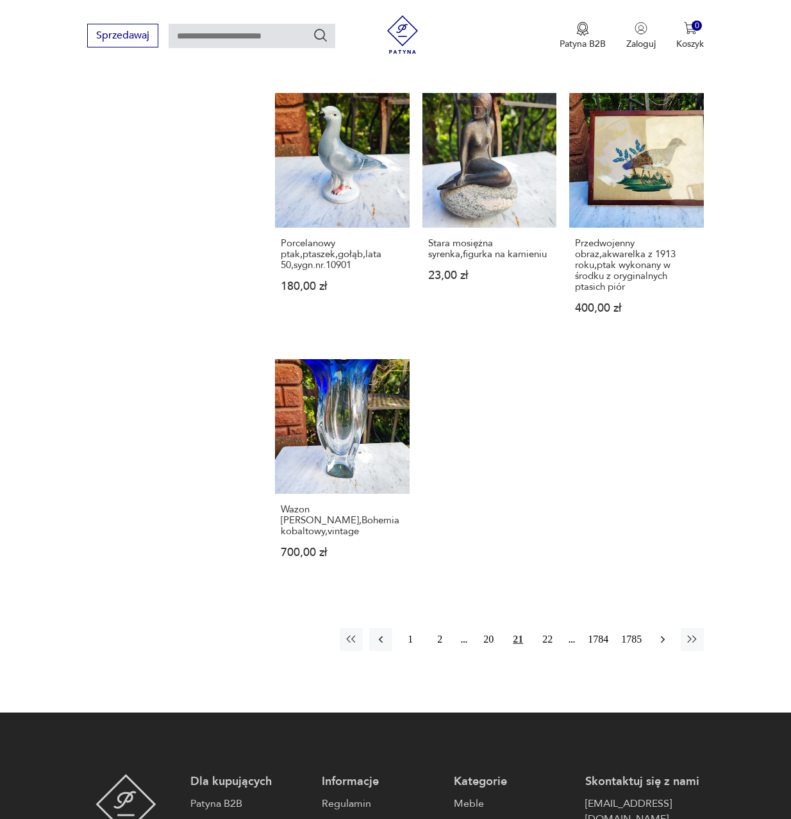
click at [658, 633] on icon "button" at bounding box center [663, 639] width 13 height 13
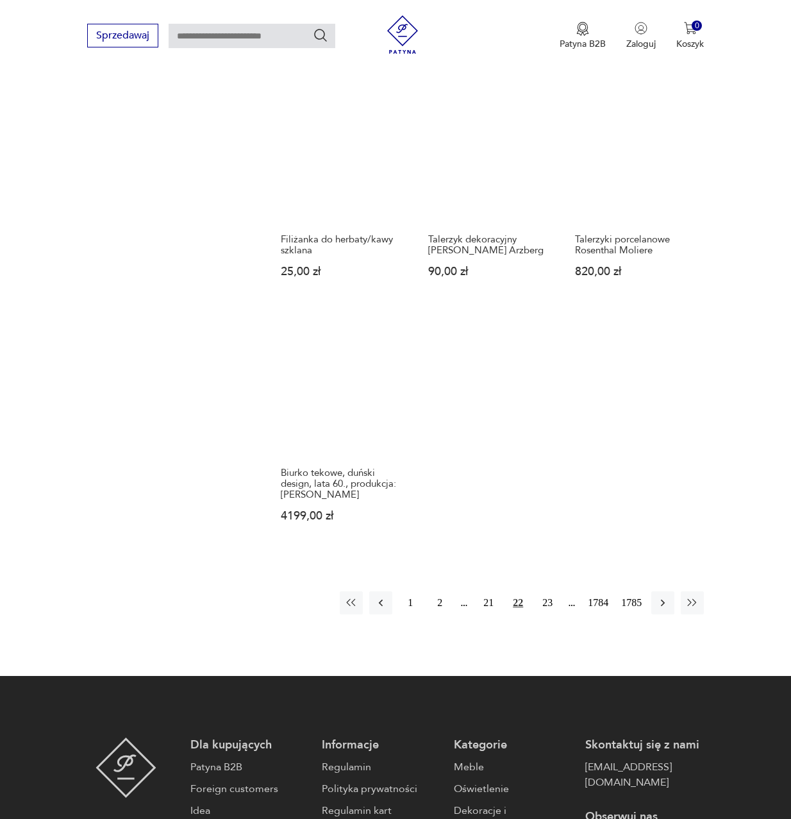
scroll to position [1448, 0]
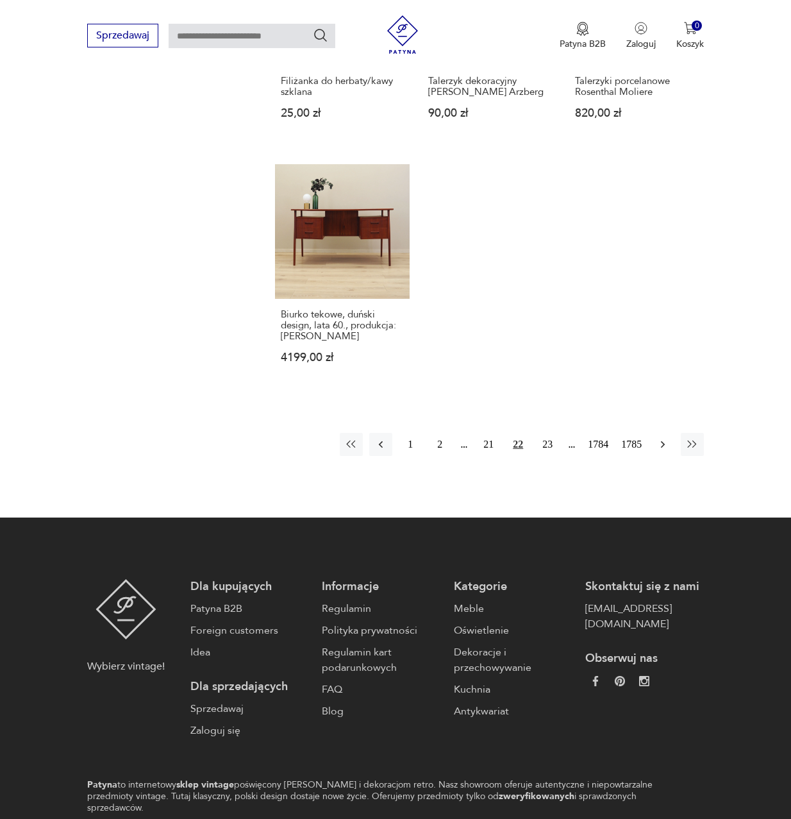
click at [659, 438] on icon "button" at bounding box center [663, 444] width 13 height 13
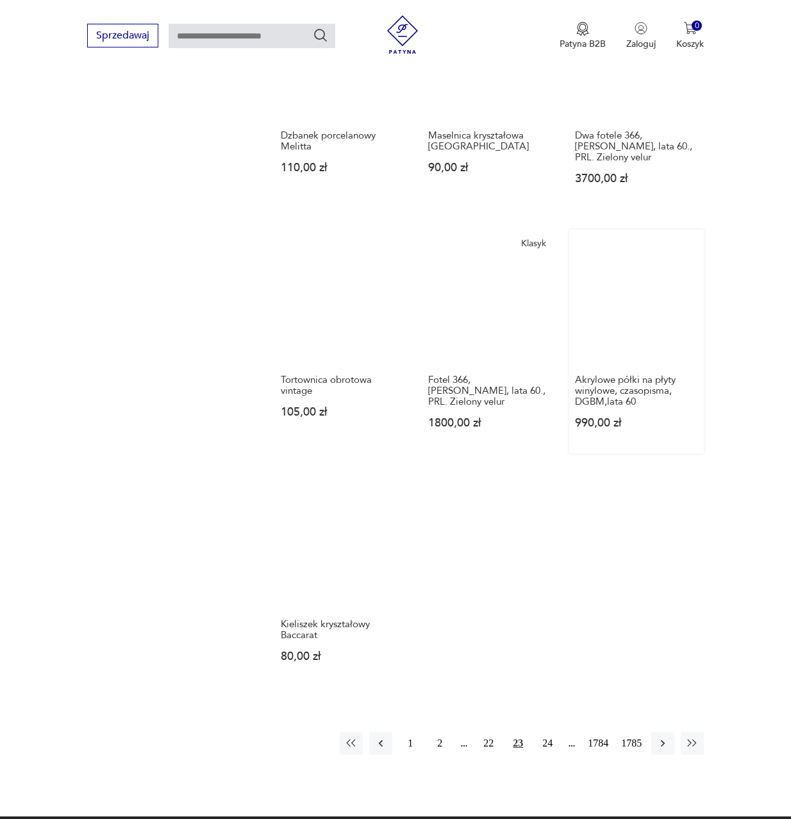
scroll to position [1384, 0]
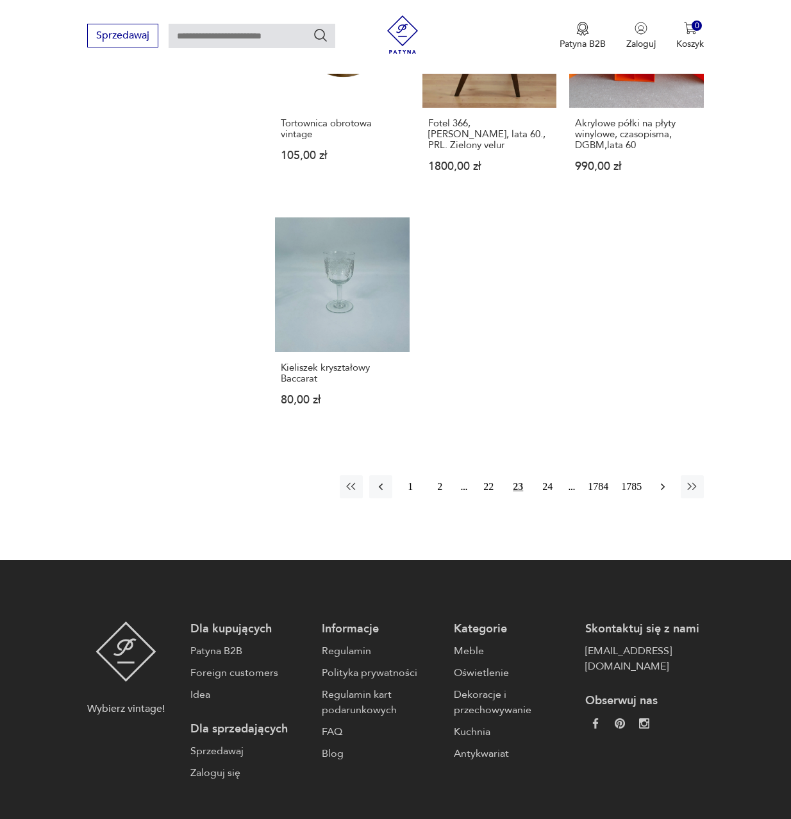
click at [665, 480] on icon "button" at bounding box center [663, 486] width 13 height 13
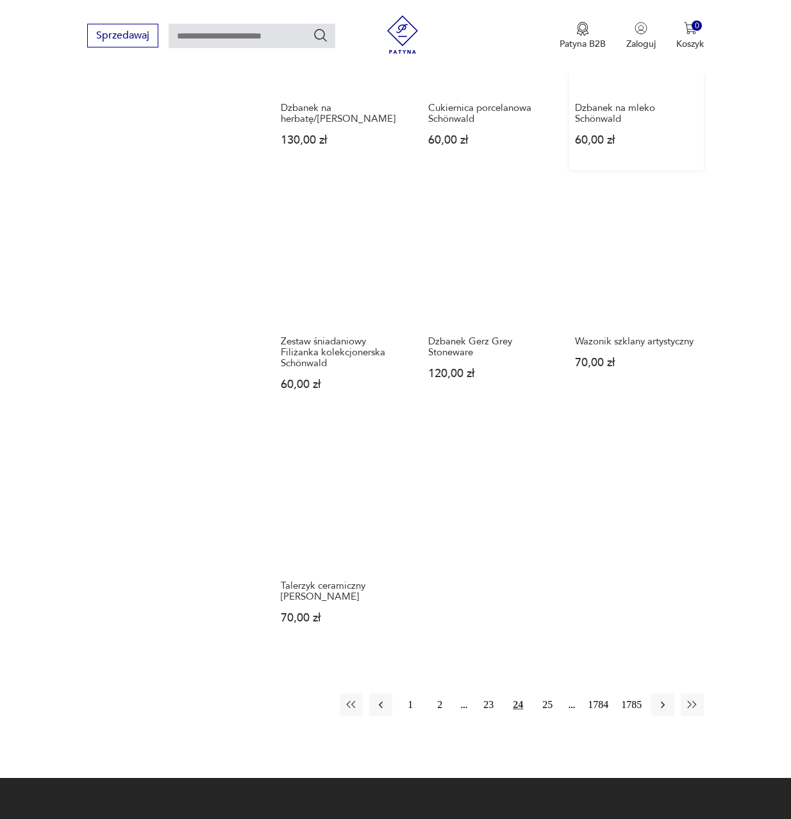
scroll to position [1192, 0]
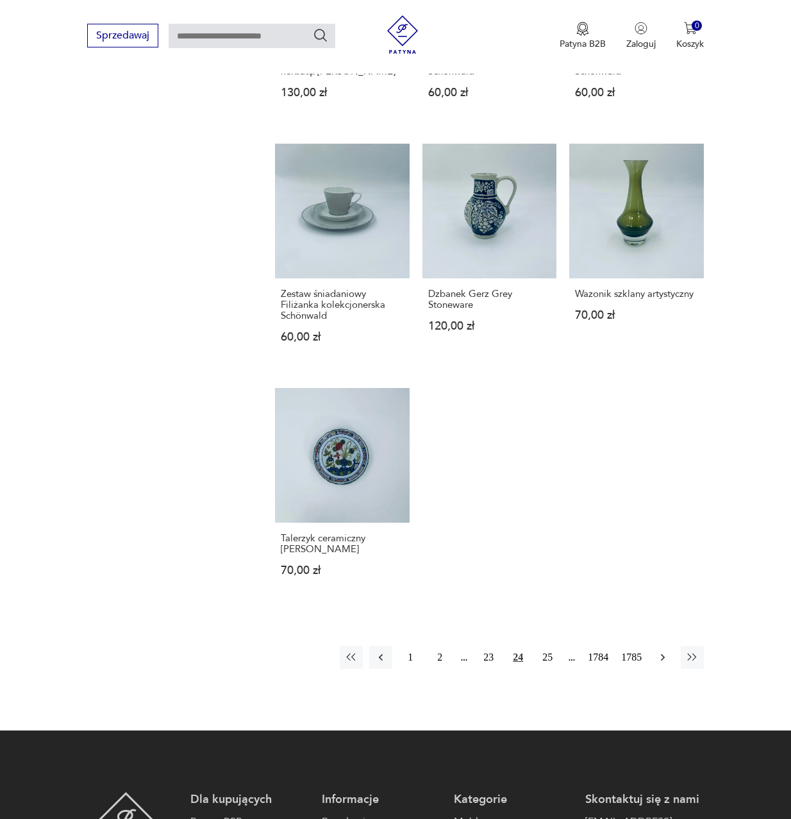
click at [662, 656] on icon "button" at bounding box center [663, 657] width 13 height 13
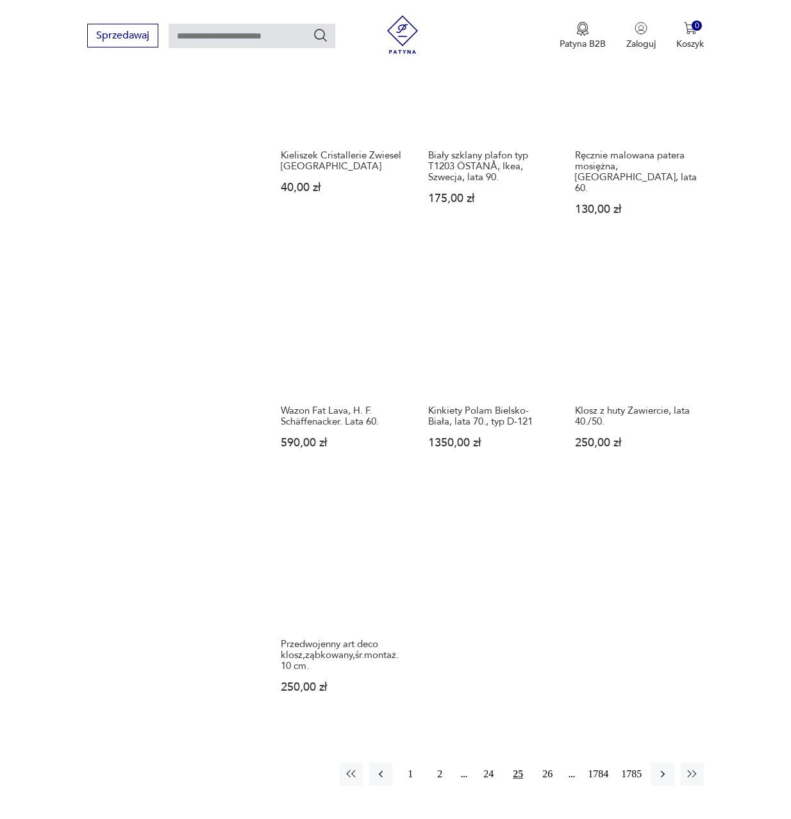
scroll to position [1192, 0]
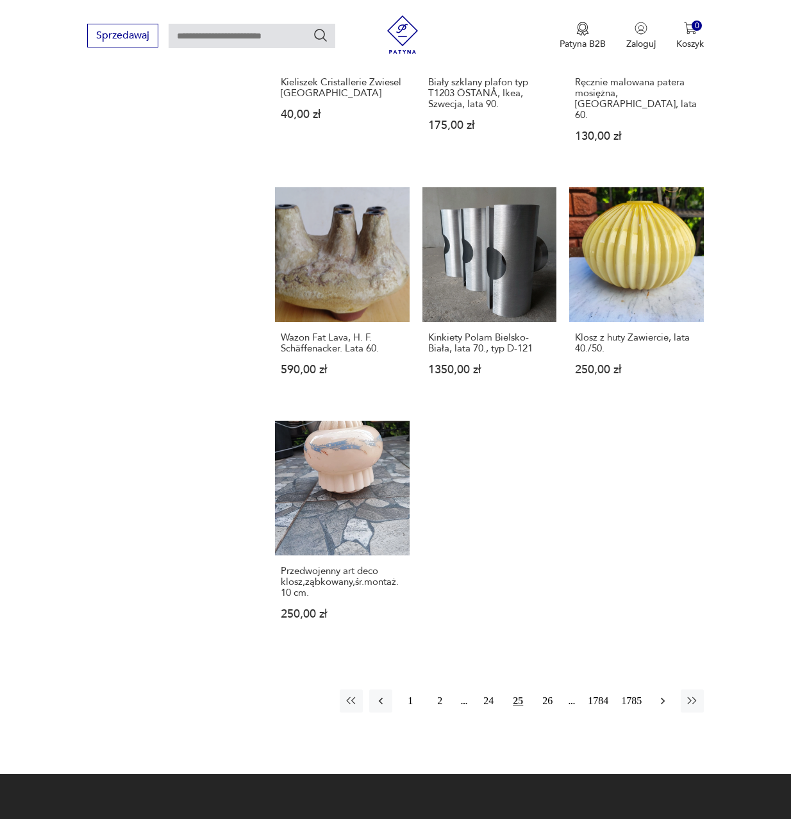
click at [668, 694] on icon "button" at bounding box center [663, 700] width 13 height 13
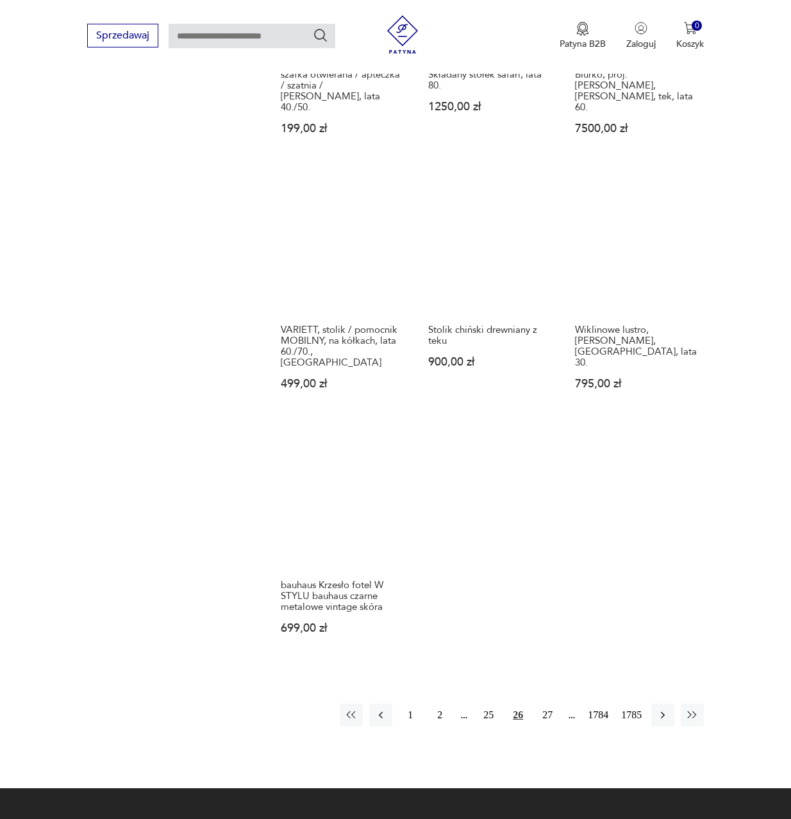
scroll to position [1384, 0]
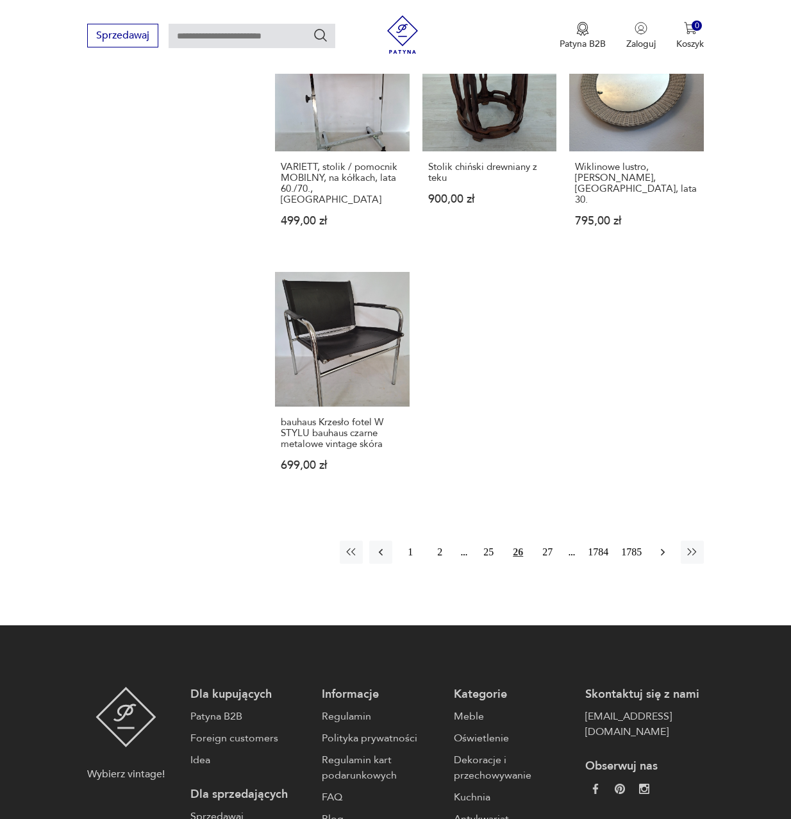
click at [664, 549] on icon "button" at bounding box center [663, 552] width 4 height 7
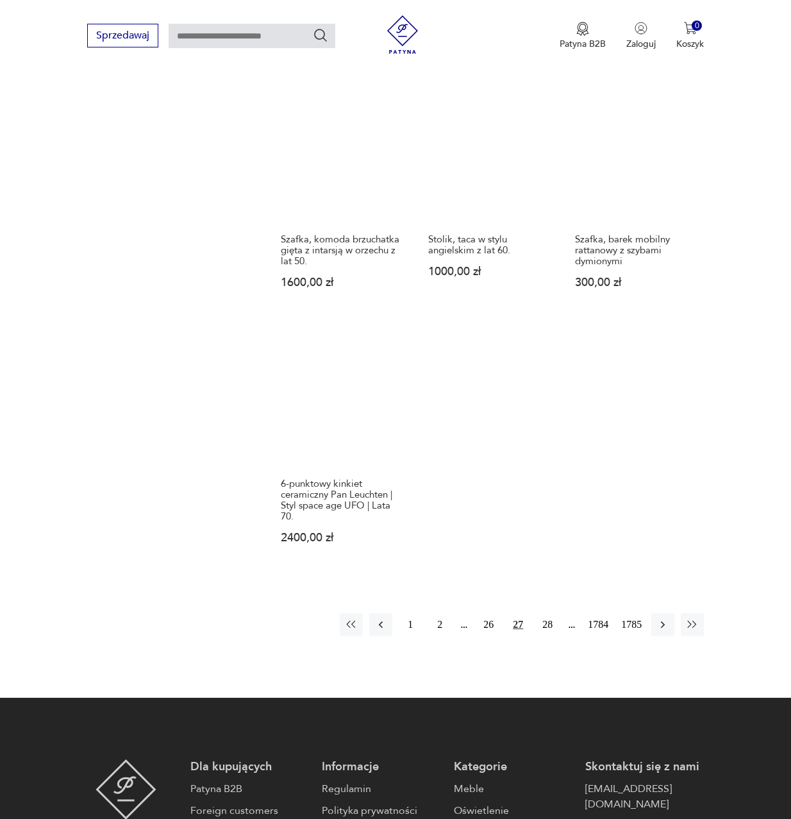
scroll to position [1320, 0]
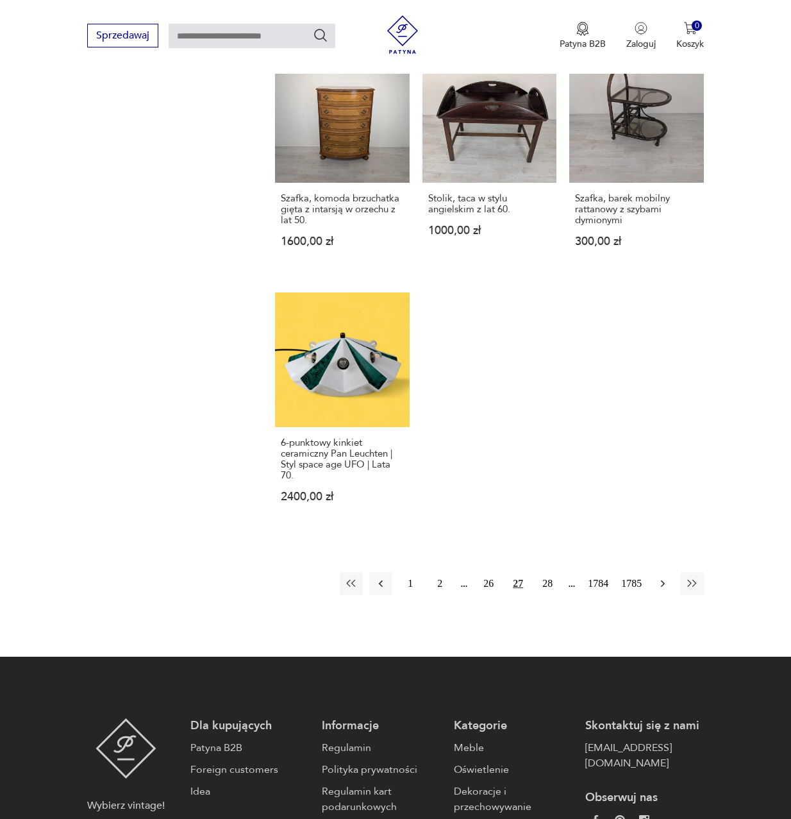
click at [663, 580] on icon "button" at bounding box center [663, 583] width 13 height 13
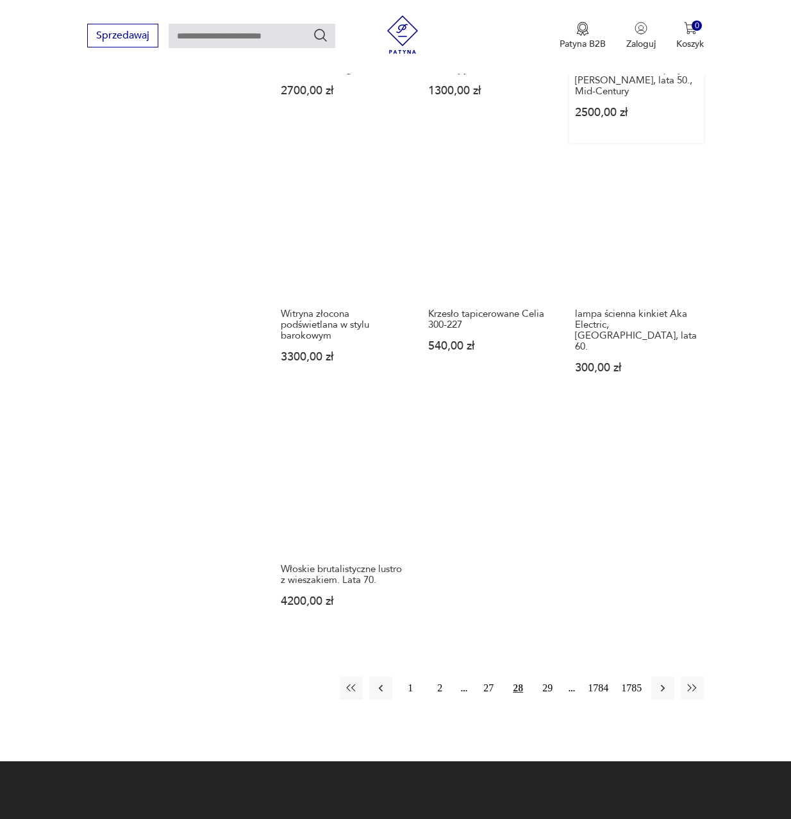
scroll to position [1256, 0]
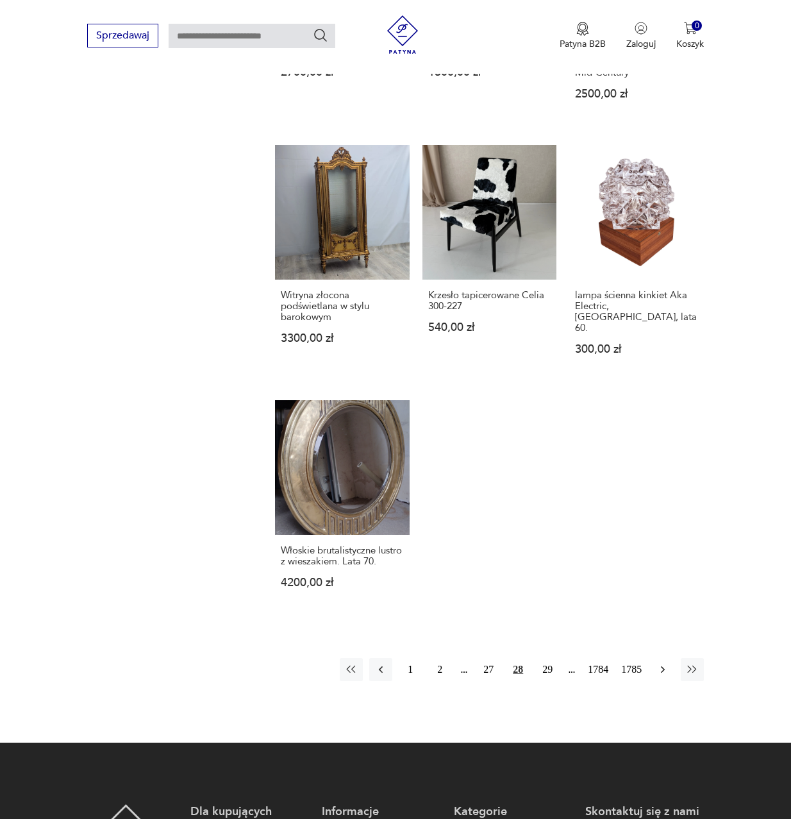
click at [659, 663] on icon "button" at bounding box center [663, 669] width 13 height 13
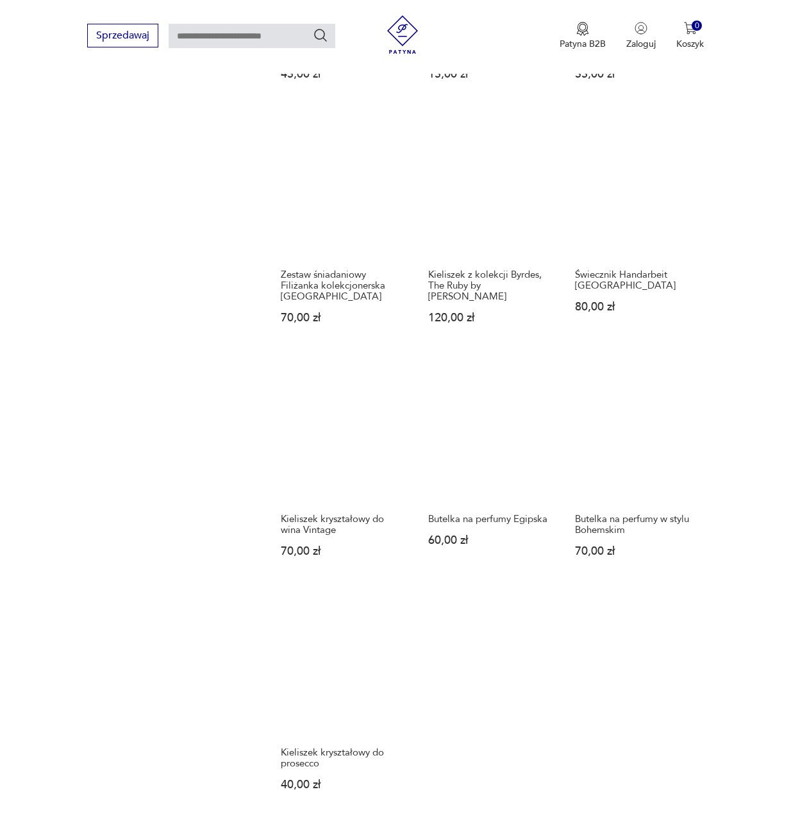
scroll to position [1192, 0]
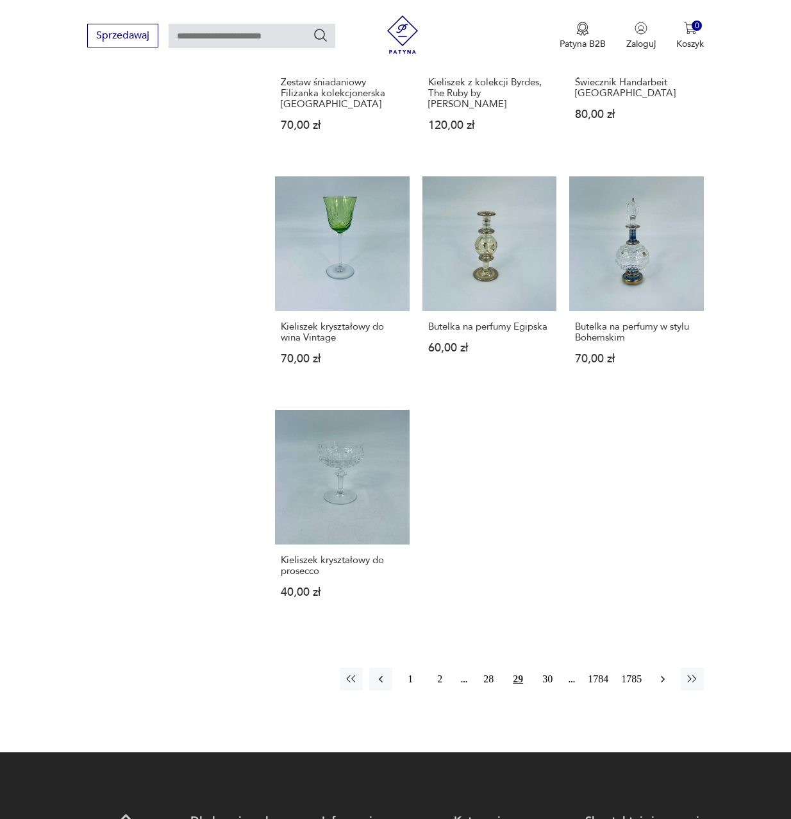
click at [662, 673] on icon "button" at bounding box center [663, 679] width 13 height 13
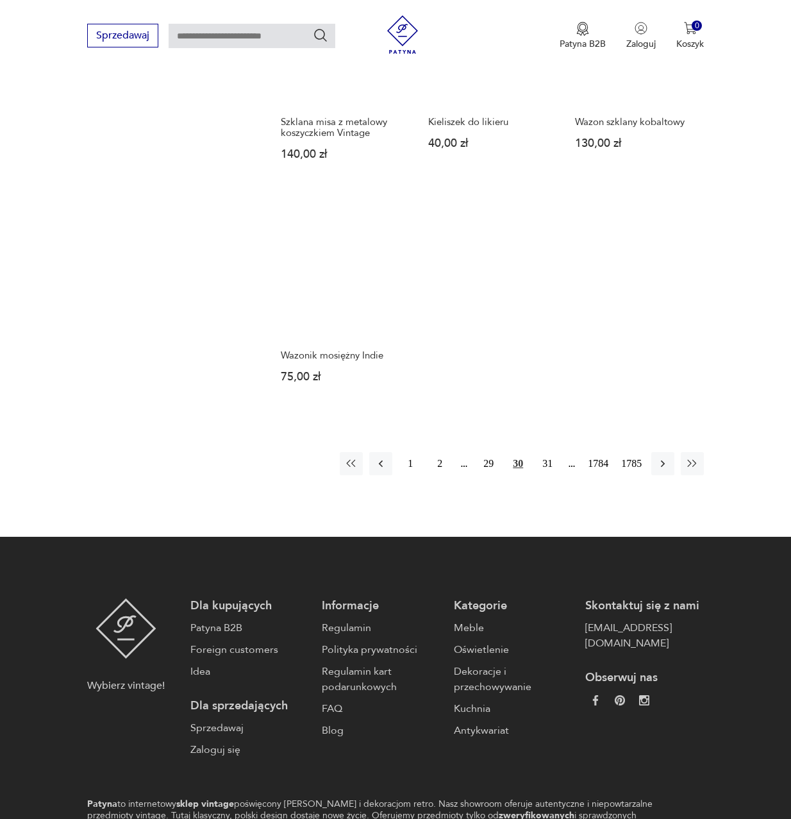
scroll to position [1448, 0]
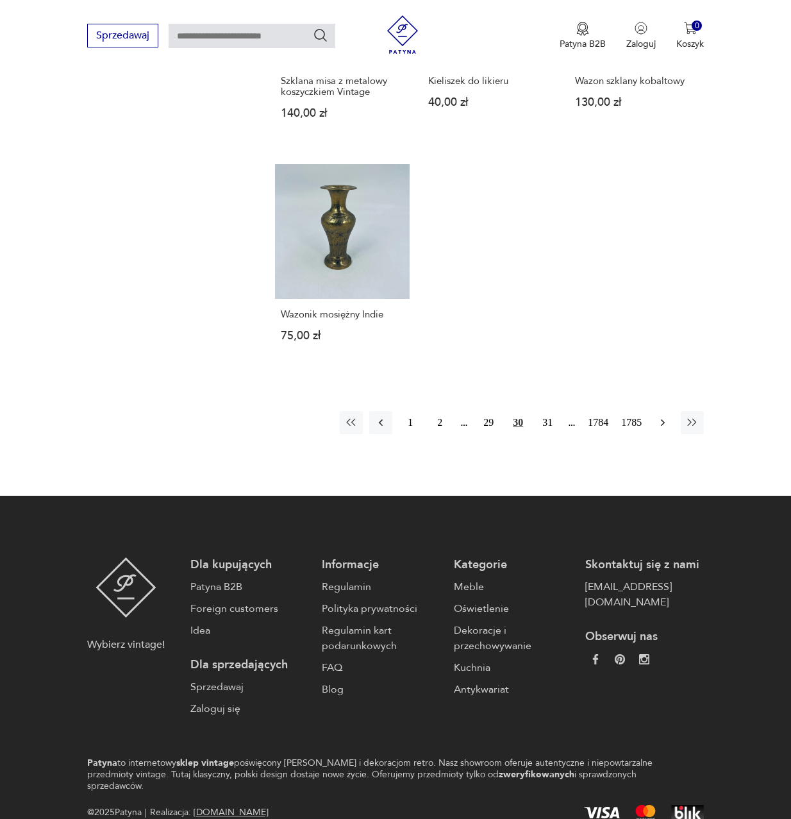
click at [659, 418] on icon "button" at bounding box center [663, 422] width 13 height 13
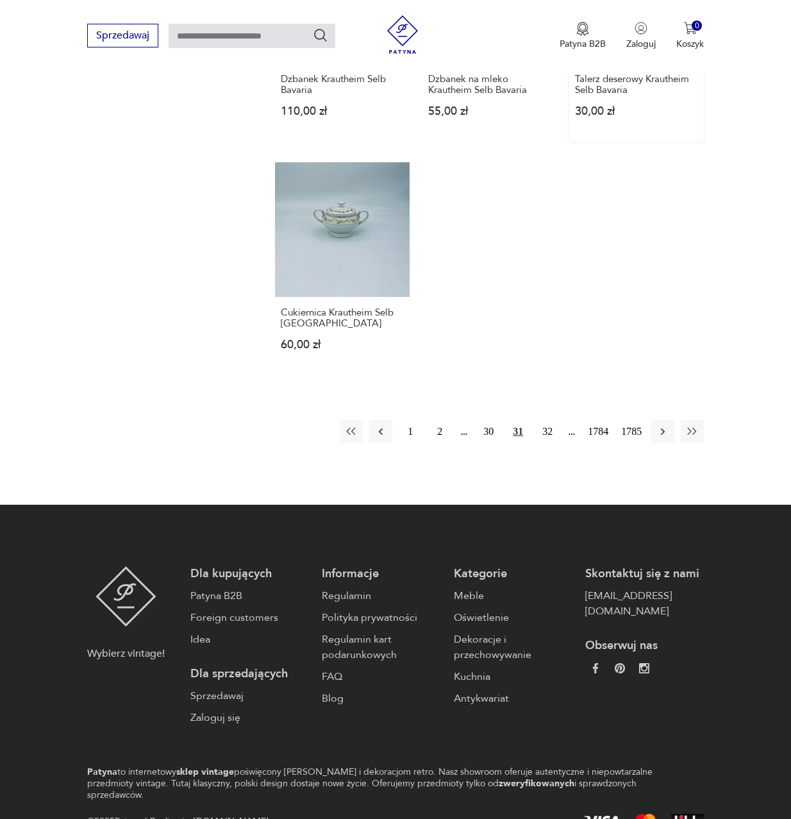
scroll to position [1448, 0]
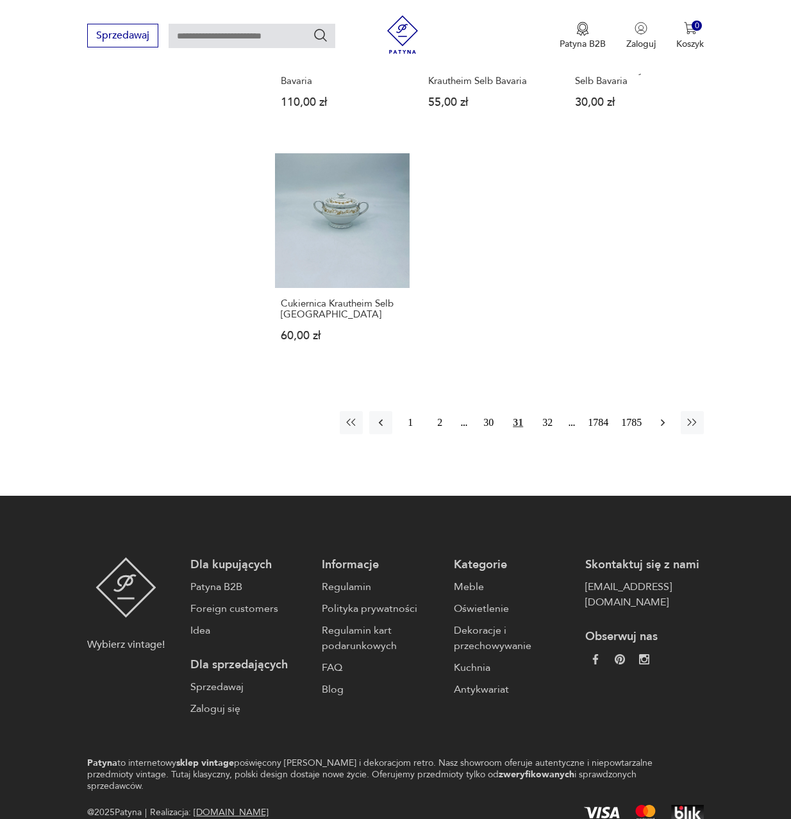
click at [662, 416] on icon "button" at bounding box center [663, 422] width 13 height 13
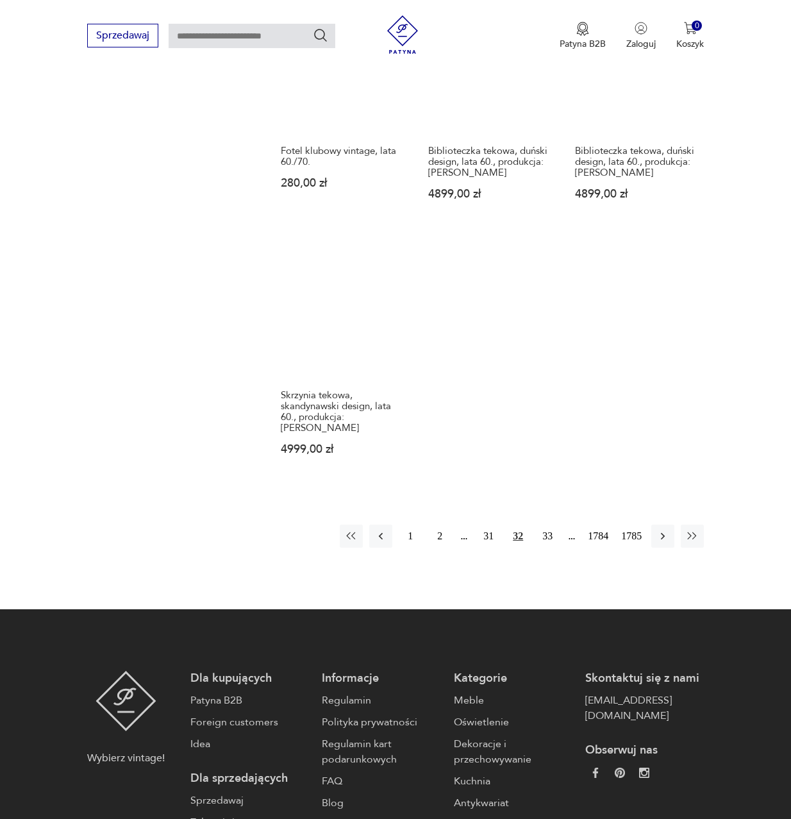
scroll to position [1448, 0]
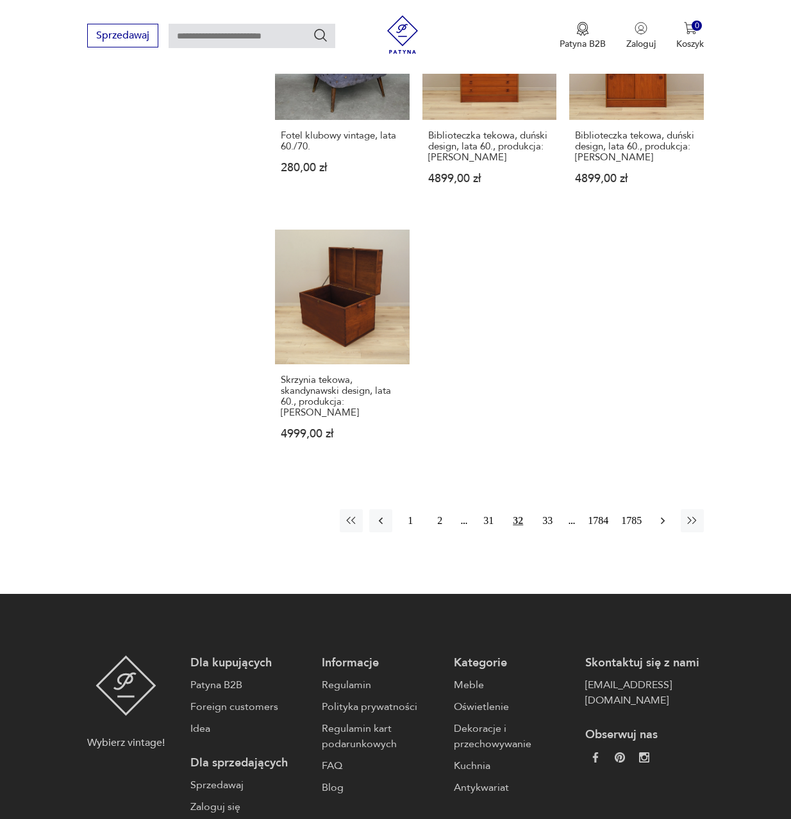
click at [664, 514] on icon "button" at bounding box center [663, 520] width 13 height 13
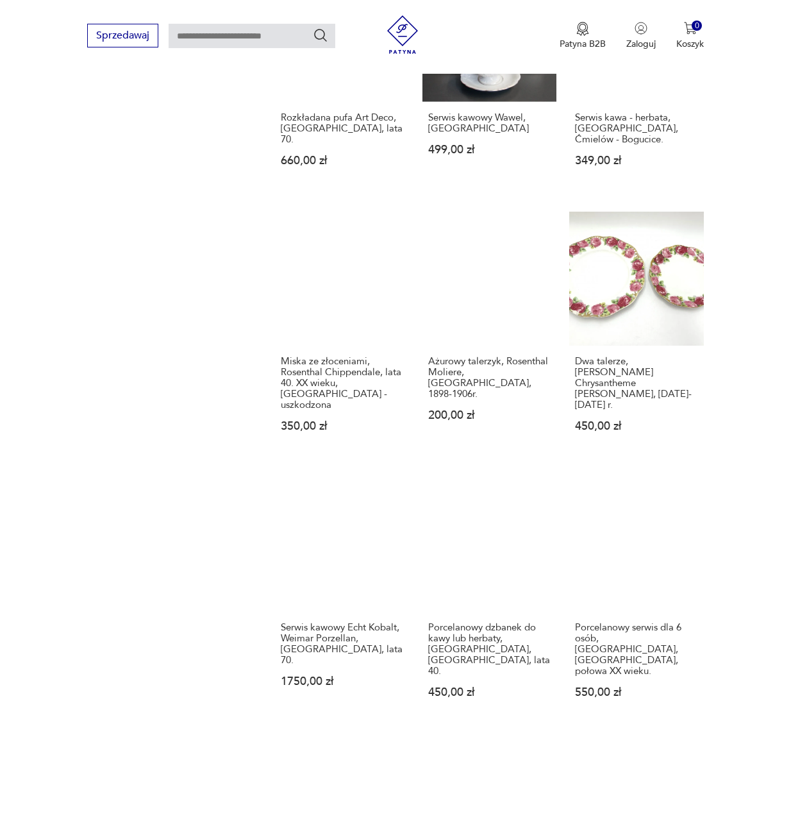
scroll to position [935, 0]
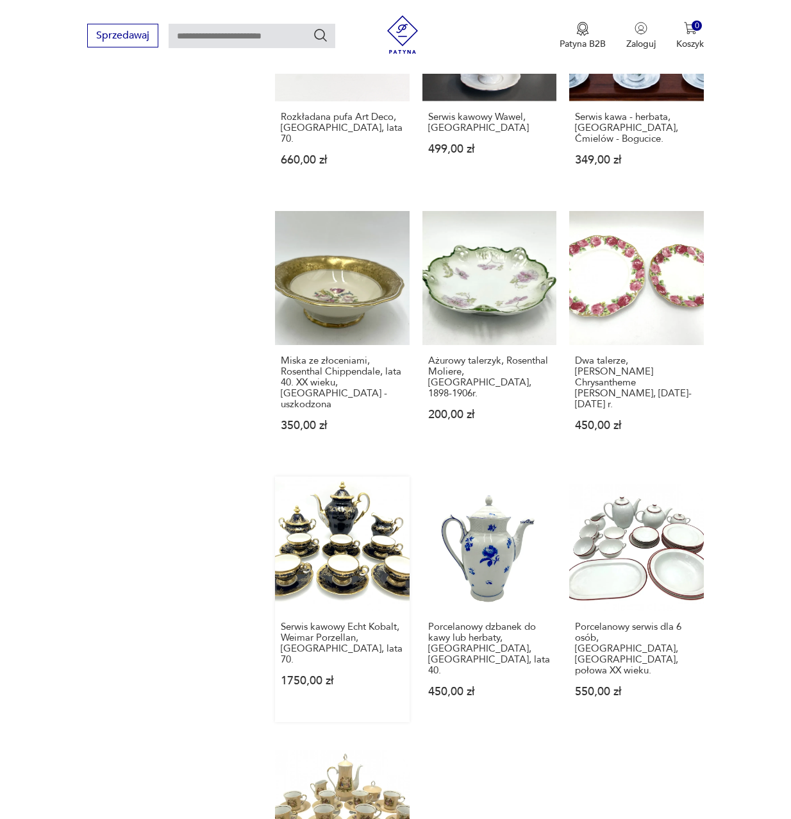
click at [349, 522] on link "Serwis kawowy Echt Kobalt, Weimar Porzellan, [GEOGRAPHIC_DATA], lata 70. 1750,0…" at bounding box center [342, 599] width 135 height 246
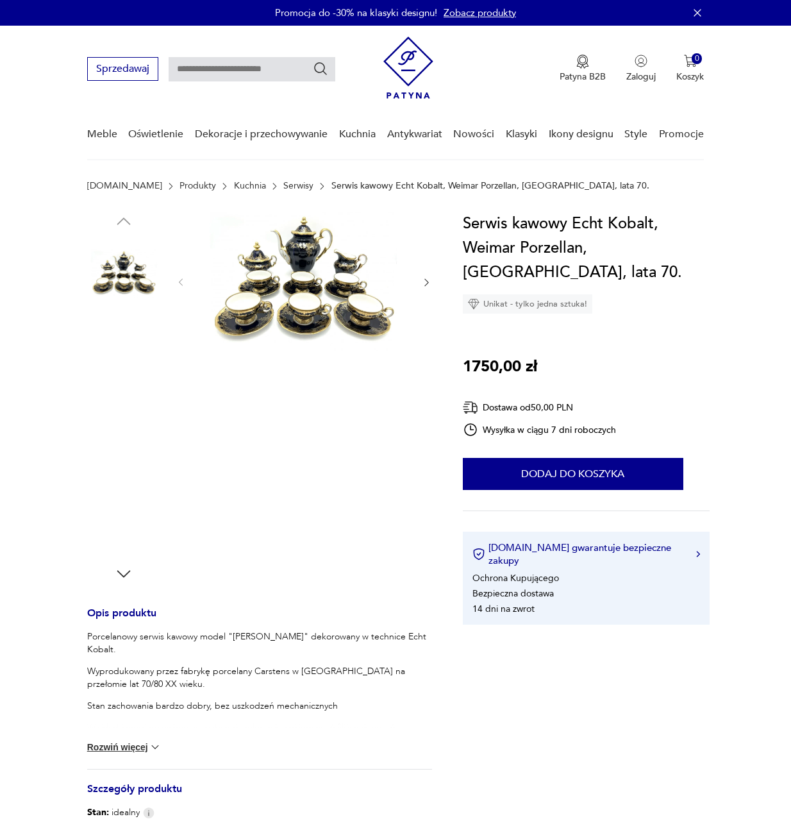
click at [356, 319] on img at bounding box center [304, 282] width 210 height 140
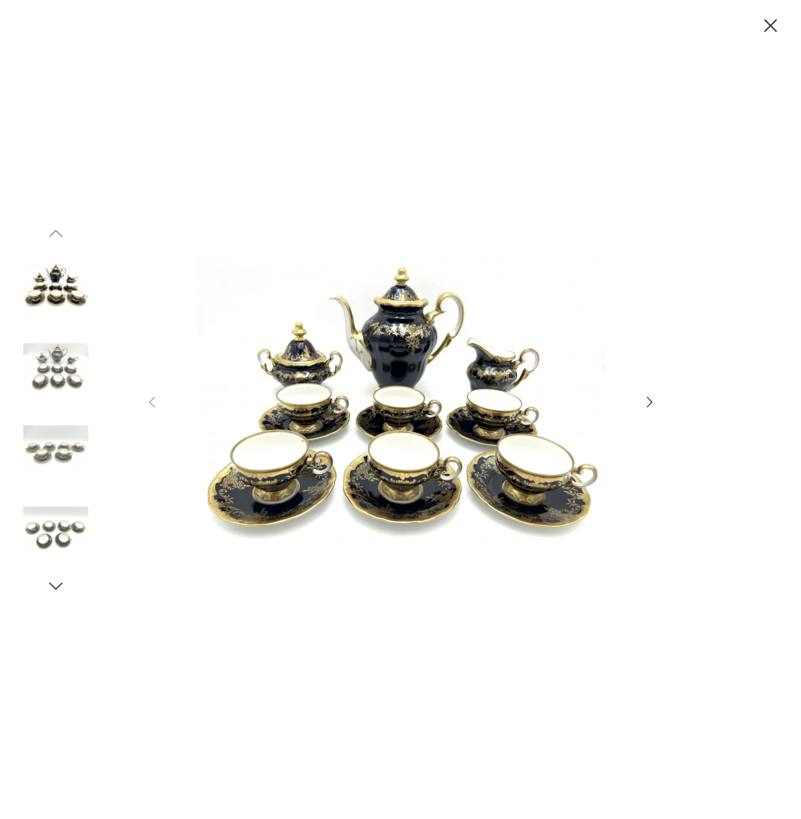
click at [653, 393] on div at bounding box center [400, 410] width 513 height 644
click at [643, 403] on icon "button" at bounding box center [649, 401] width 15 height 15
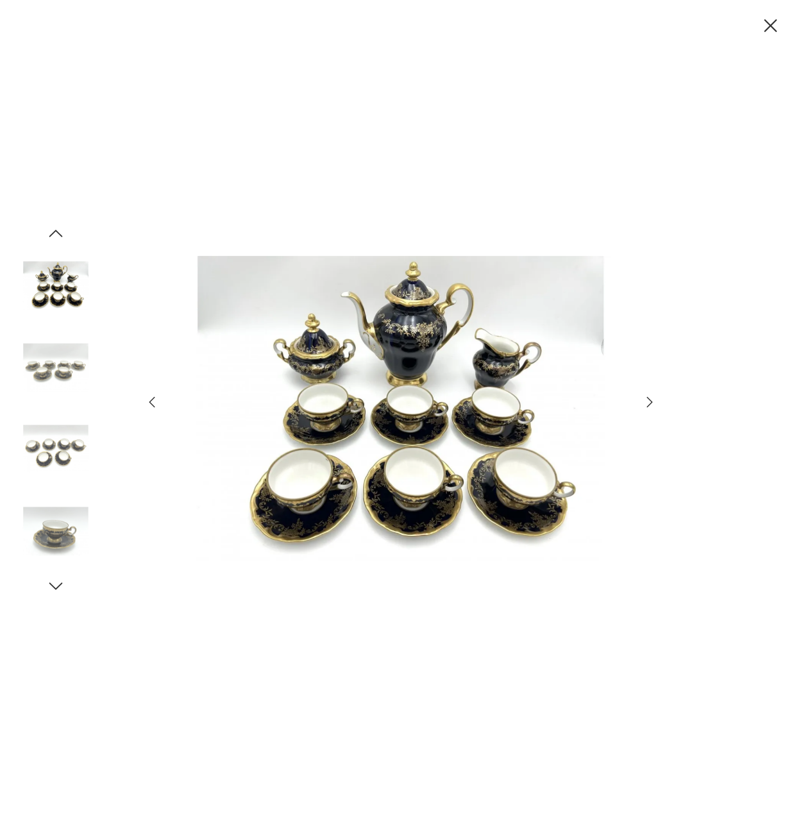
click at [643, 403] on icon "button" at bounding box center [649, 401] width 15 height 15
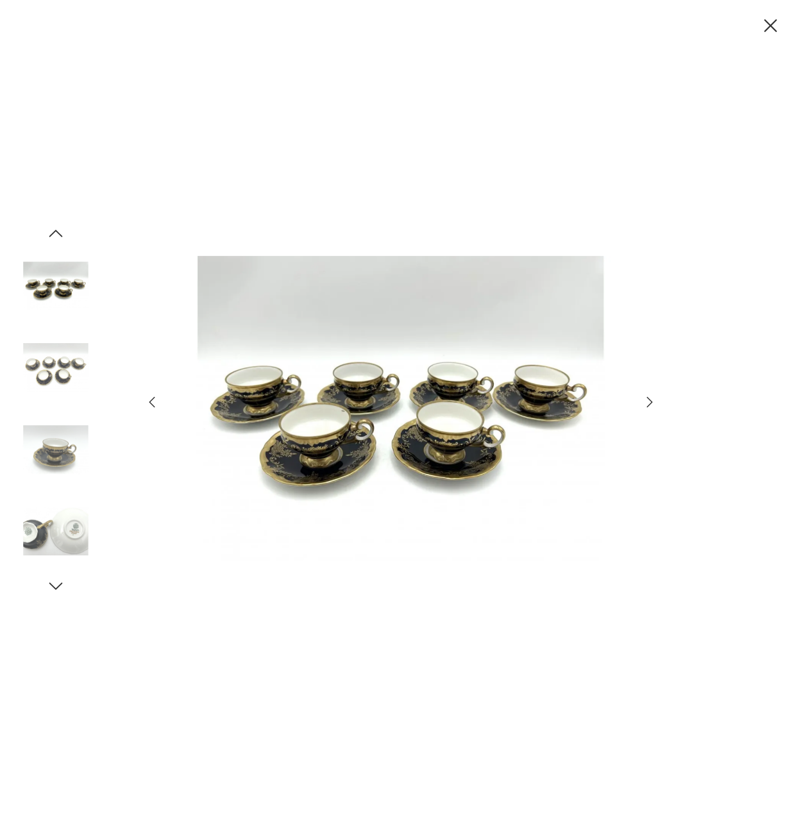
click at [643, 403] on icon "button" at bounding box center [649, 401] width 15 height 15
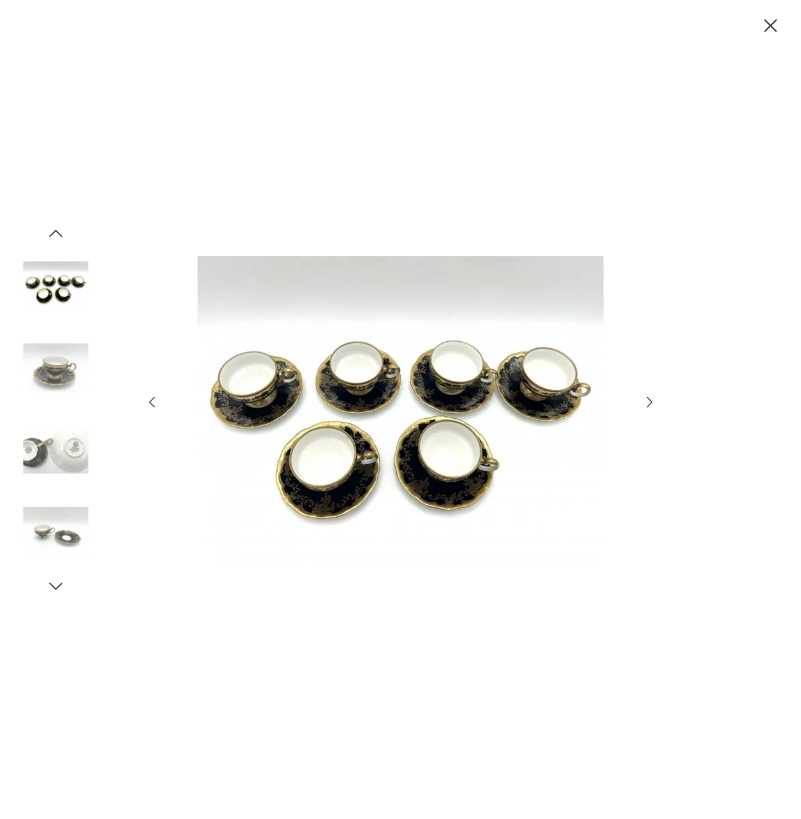
click at [642, 404] on icon "button" at bounding box center [649, 401] width 15 height 15
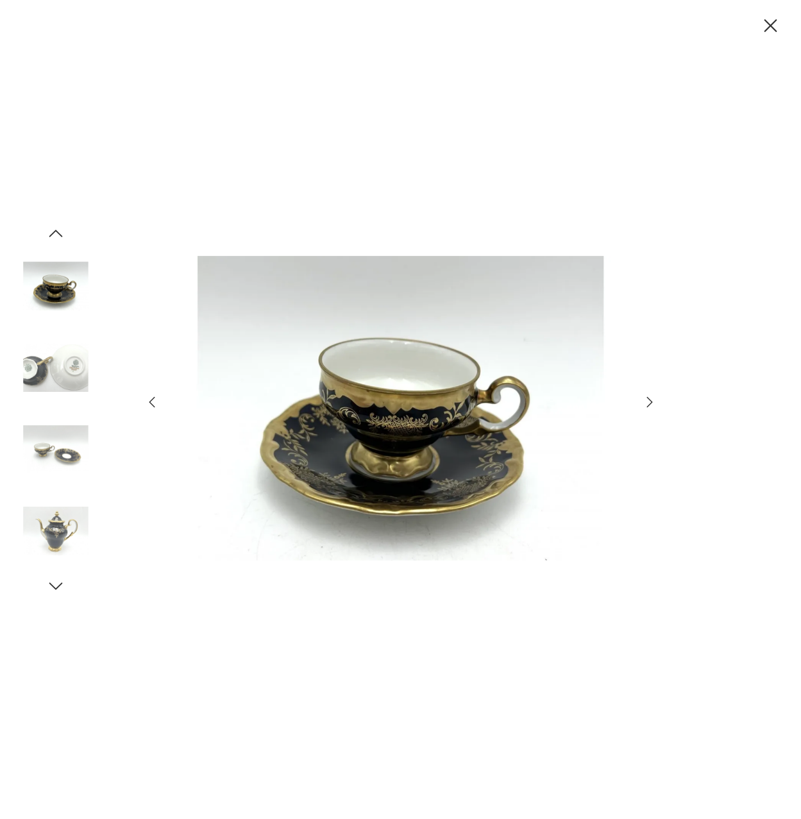
click at [642, 405] on icon "button" at bounding box center [649, 401] width 15 height 15
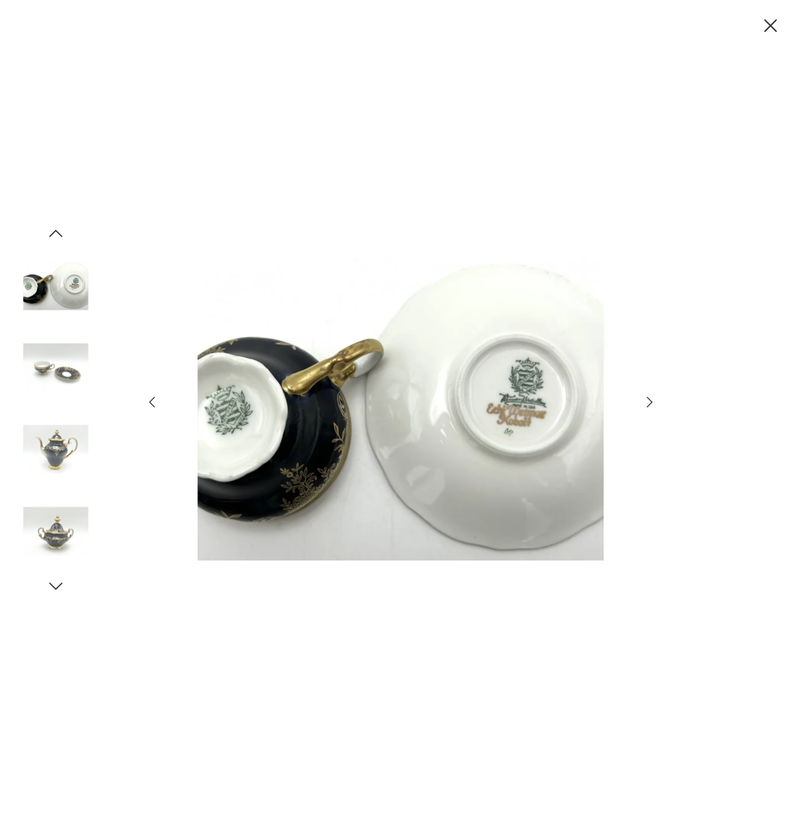
click at [642, 405] on icon "button" at bounding box center [649, 401] width 15 height 15
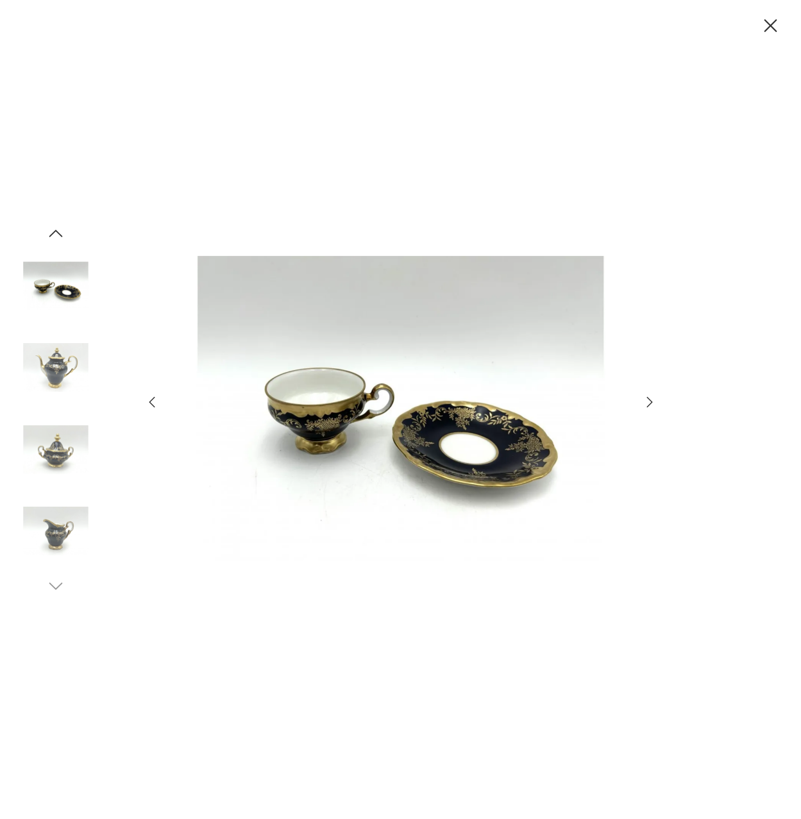
click at [642, 406] on icon "button" at bounding box center [649, 401] width 15 height 15
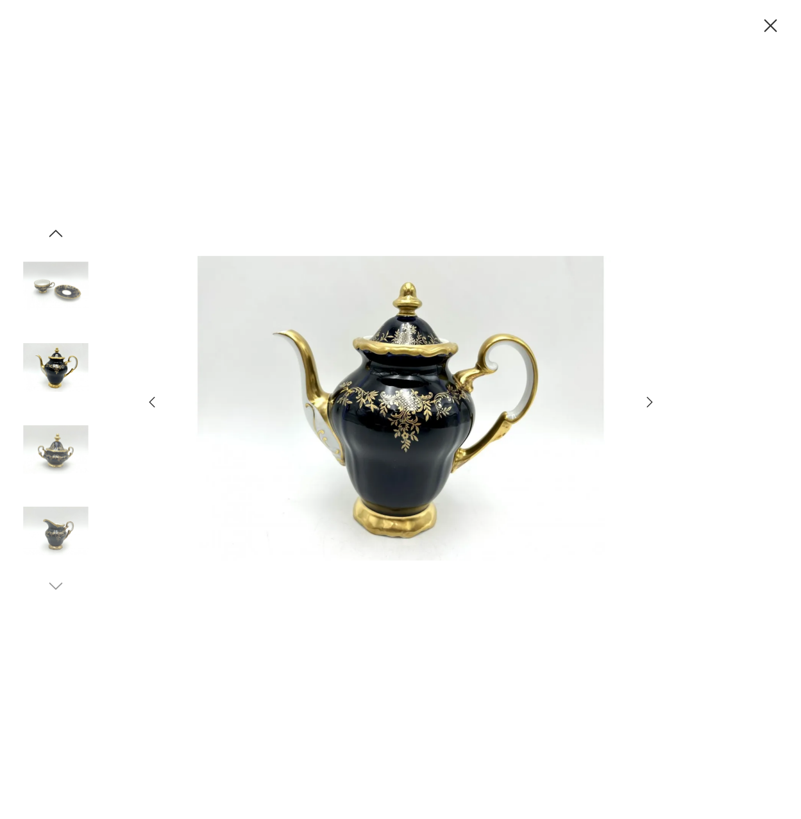
click at [764, 22] on icon "button" at bounding box center [770, 26] width 22 height 22
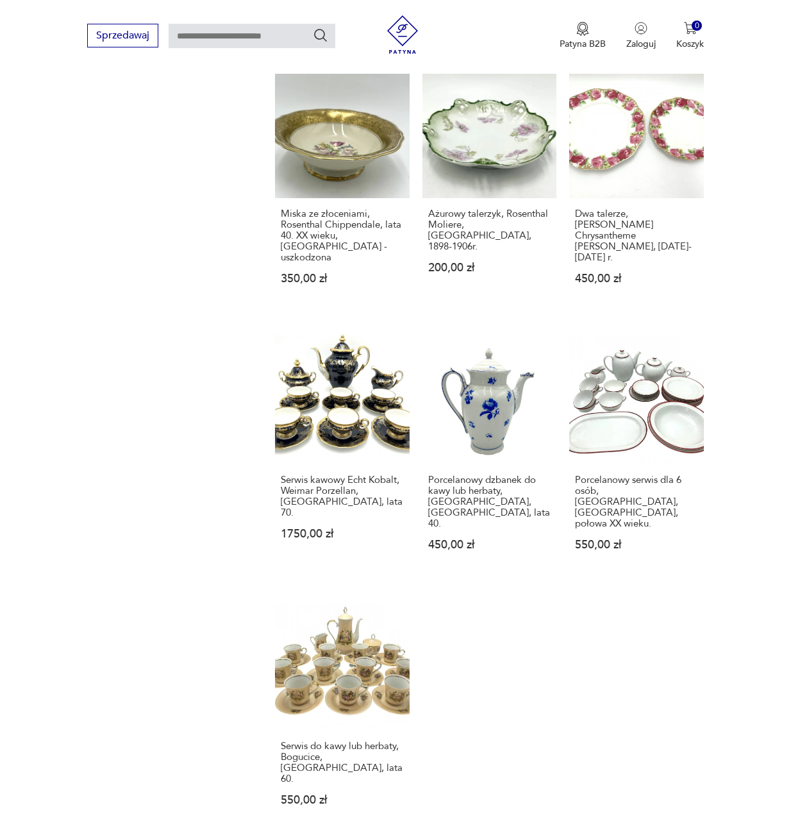
scroll to position [1379, 0]
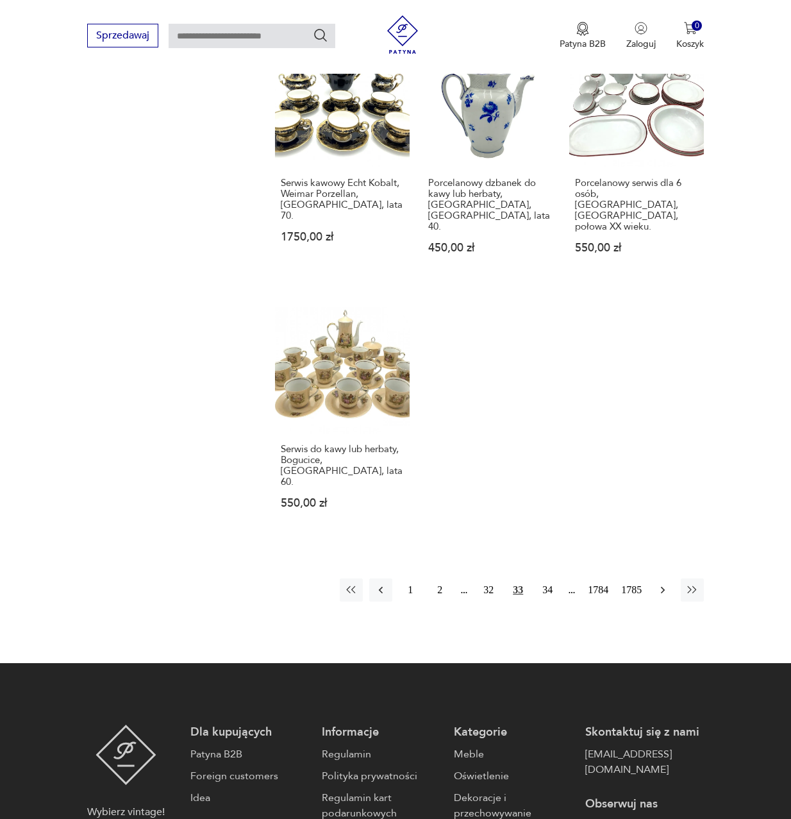
click at [662, 583] on icon "button" at bounding box center [663, 589] width 13 height 13
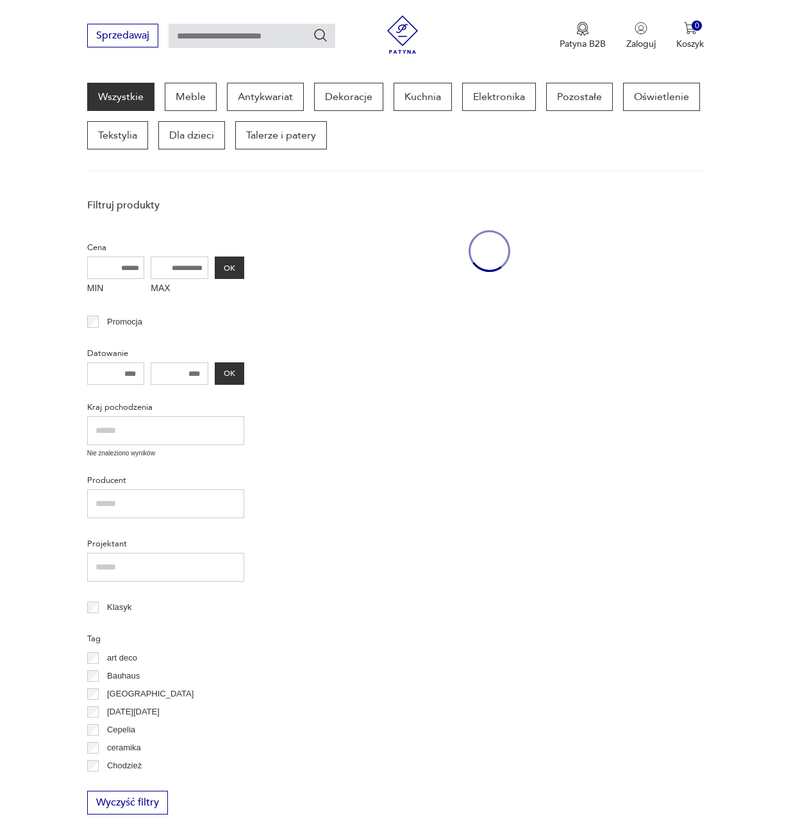
scroll to position [166, 0]
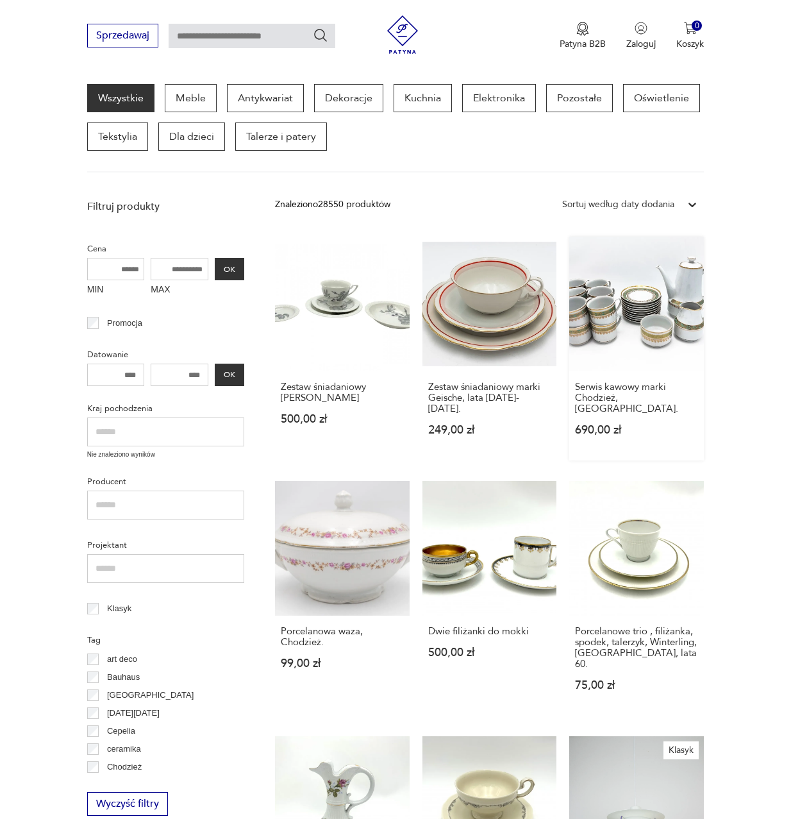
click at [669, 339] on link "Serwis kawowy marki Chodzież, [GEOGRAPHIC_DATA] 690,00 zł" at bounding box center [636, 349] width 135 height 224
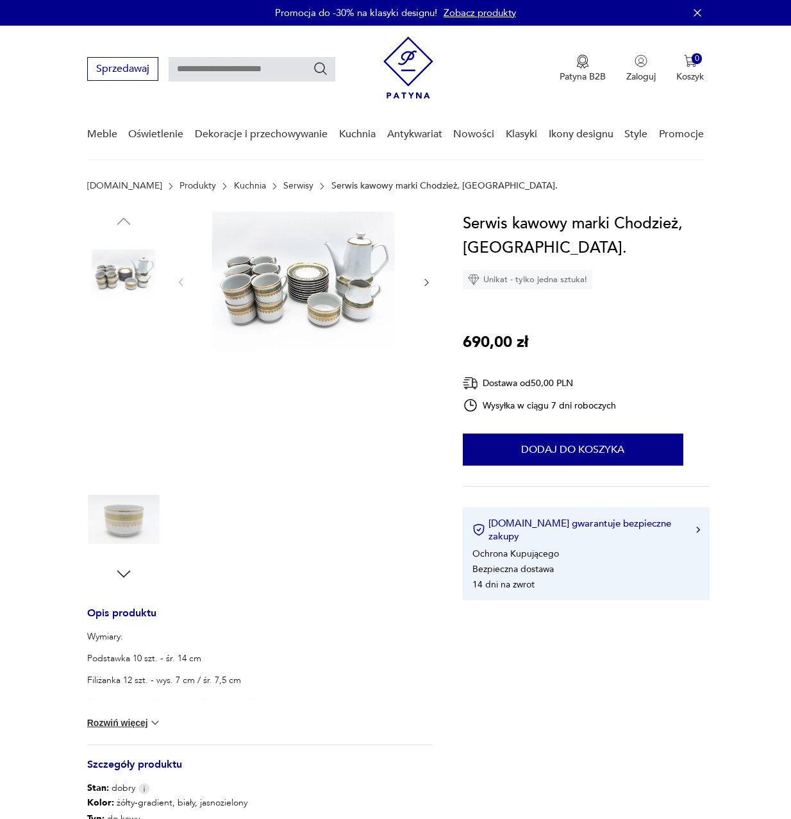
click at [299, 299] on img at bounding box center [304, 282] width 210 height 140
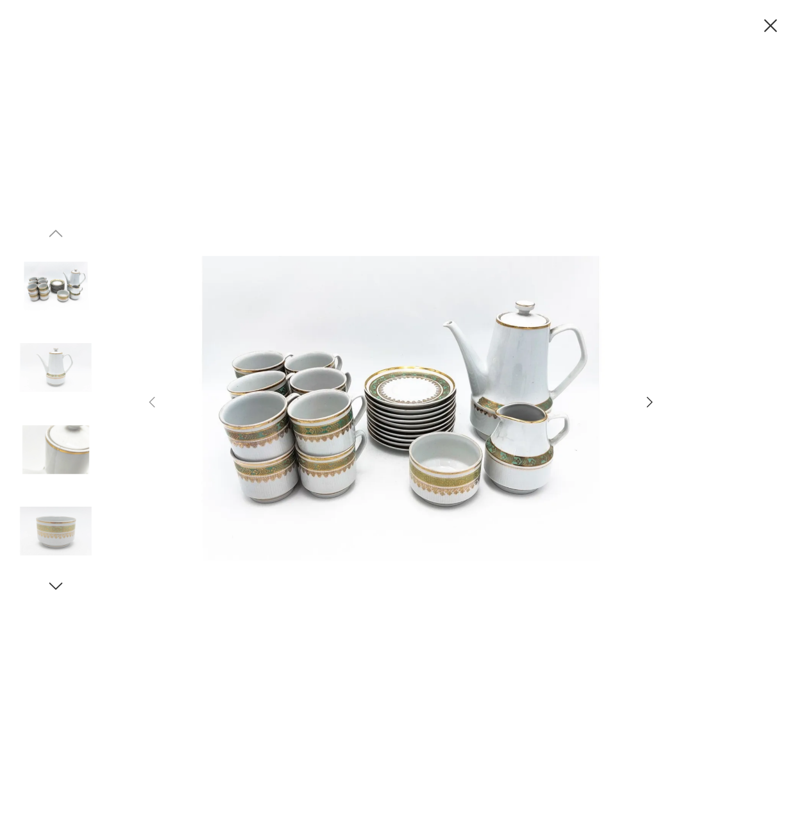
click at [646, 403] on icon "button" at bounding box center [649, 401] width 15 height 15
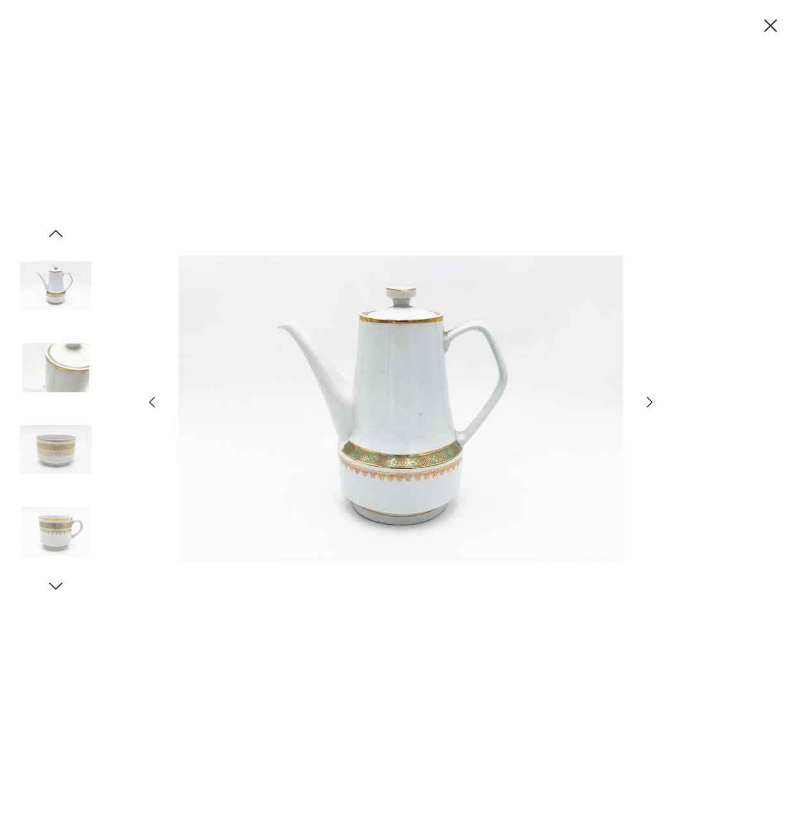
click at [646, 403] on icon "button" at bounding box center [649, 401] width 15 height 15
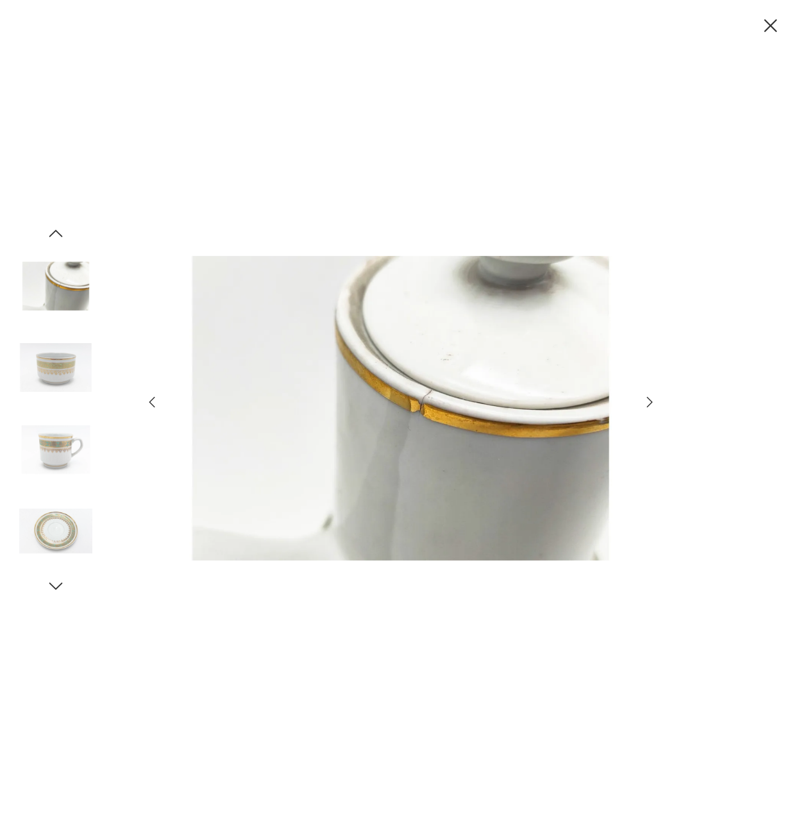
click at [646, 404] on icon "button" at bounding box center [649, 401] width 15 height 15
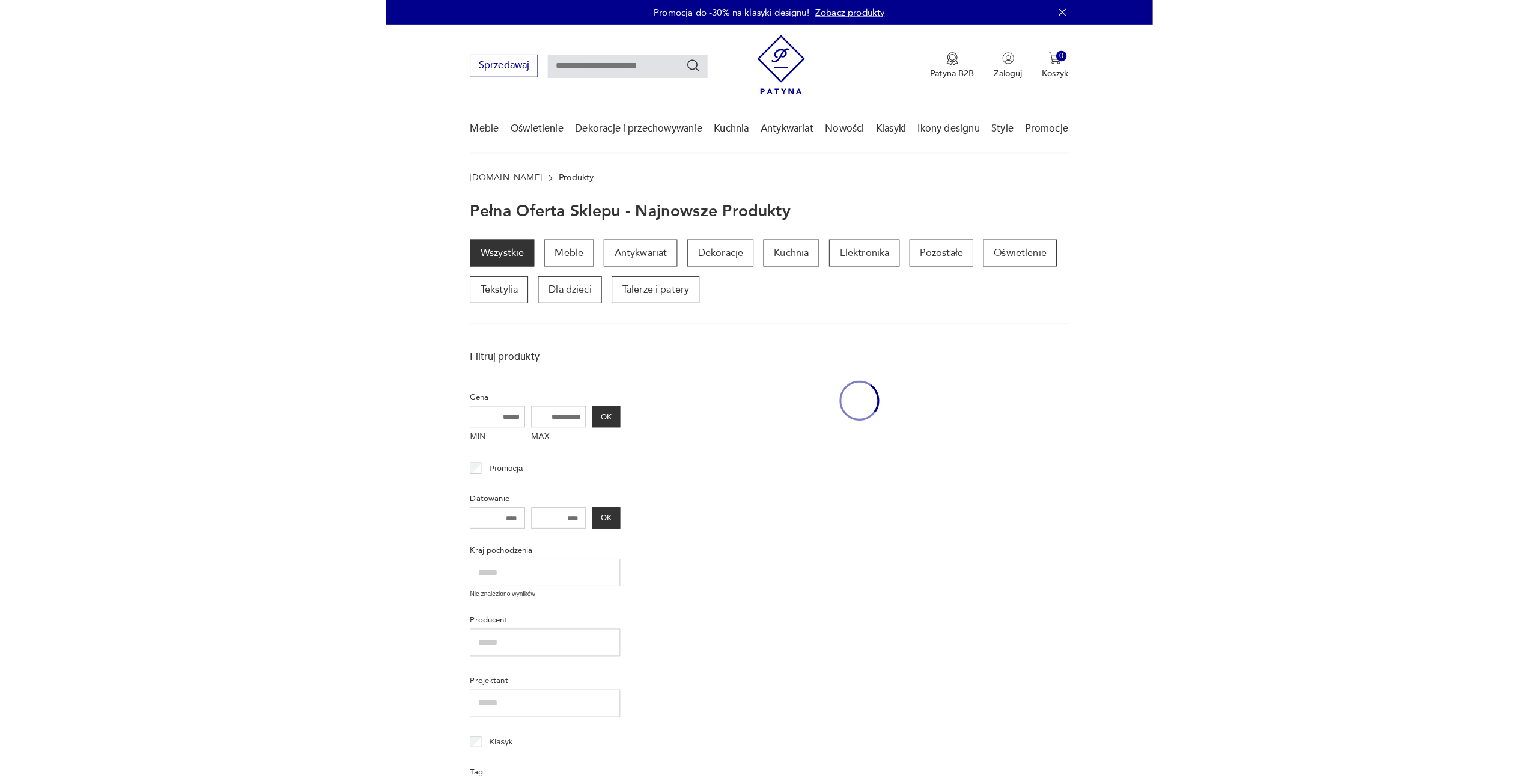
scroll to position [154, 0]
